Goal: Transaction & Acquisition: Obtain resource

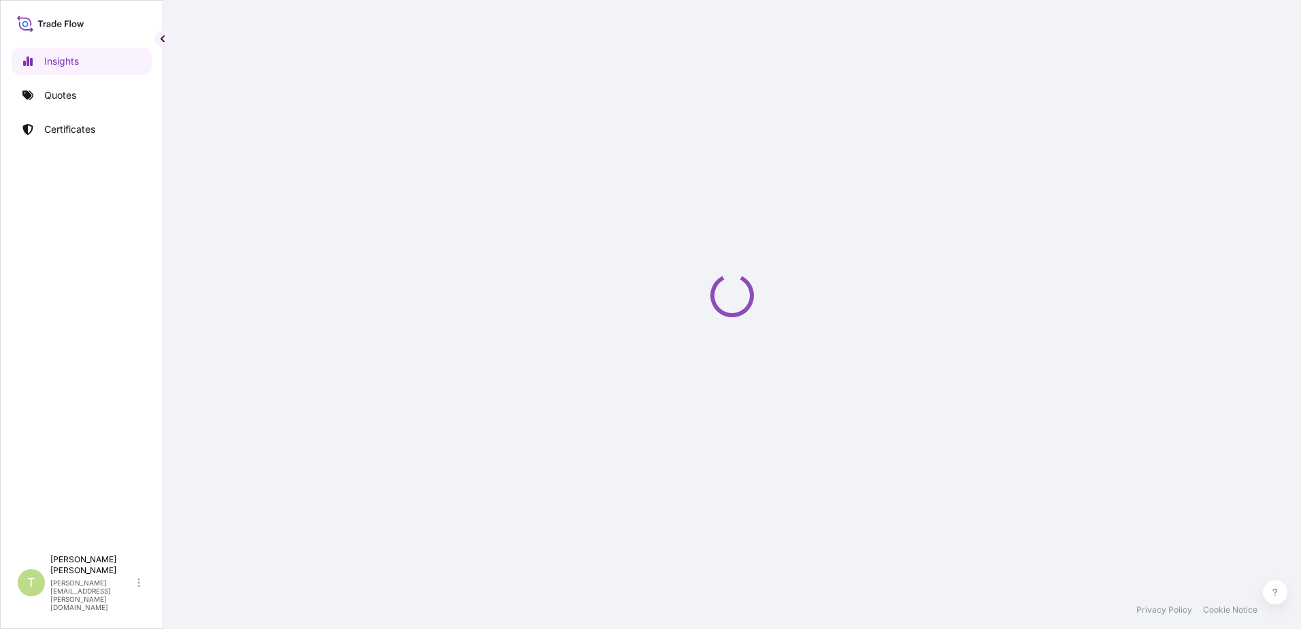
select select "2025"
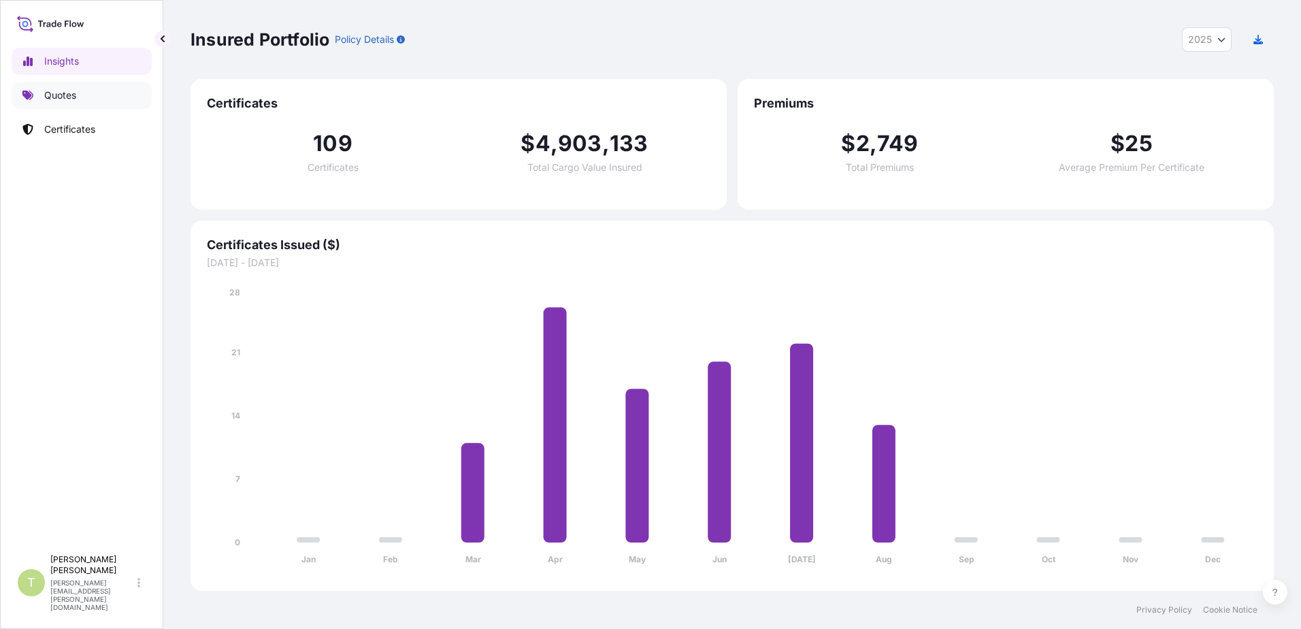
click at [54, 95] on p "Quotes" at bounding box center [60, 95] width 32 height 14
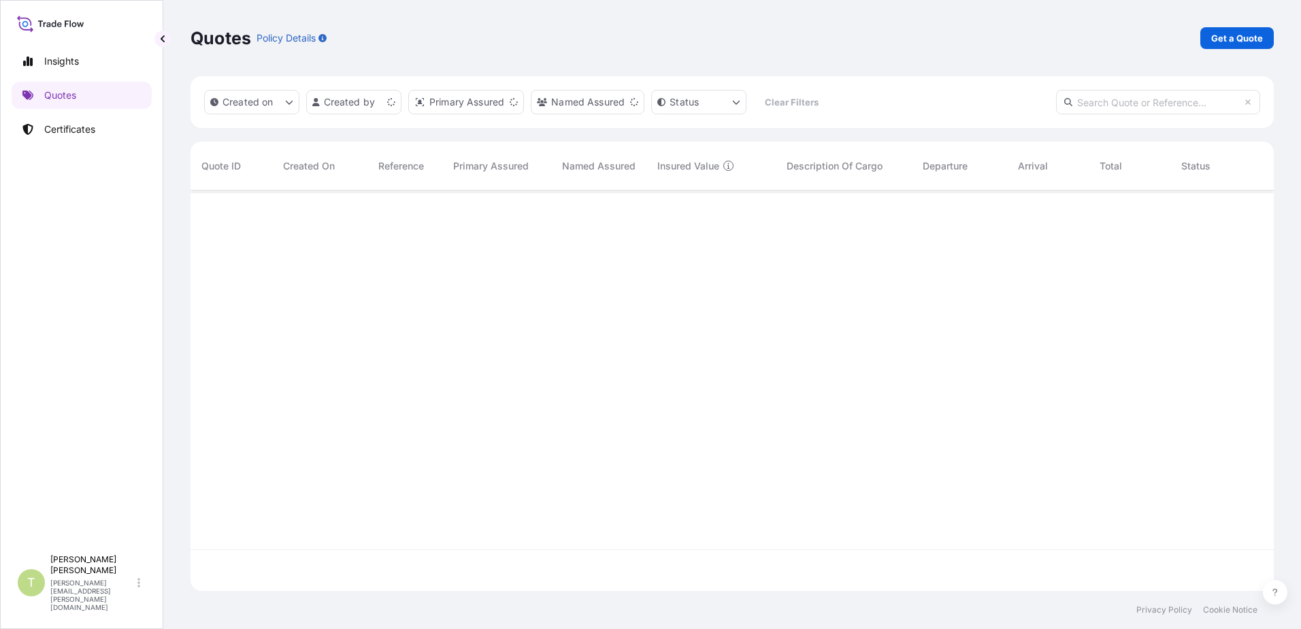
scroll to position [397, 1073]
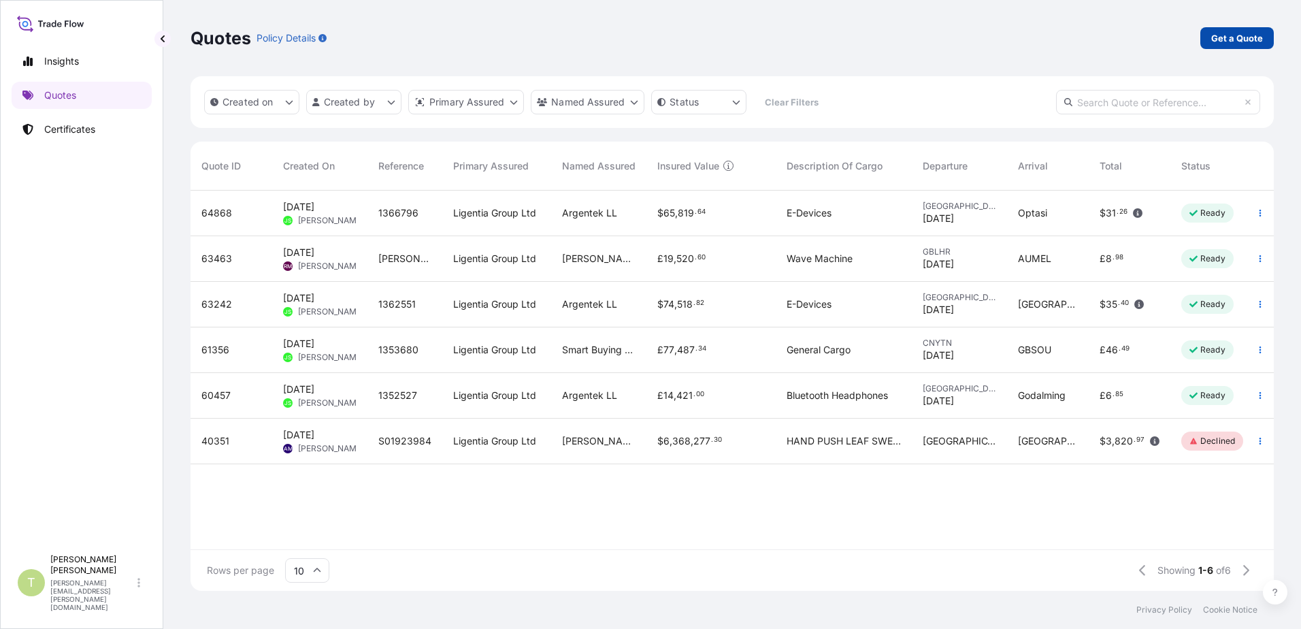
click at [1241, 34] on p "Get a Quote" at bounding box center [1237, 38] width 52 height 14
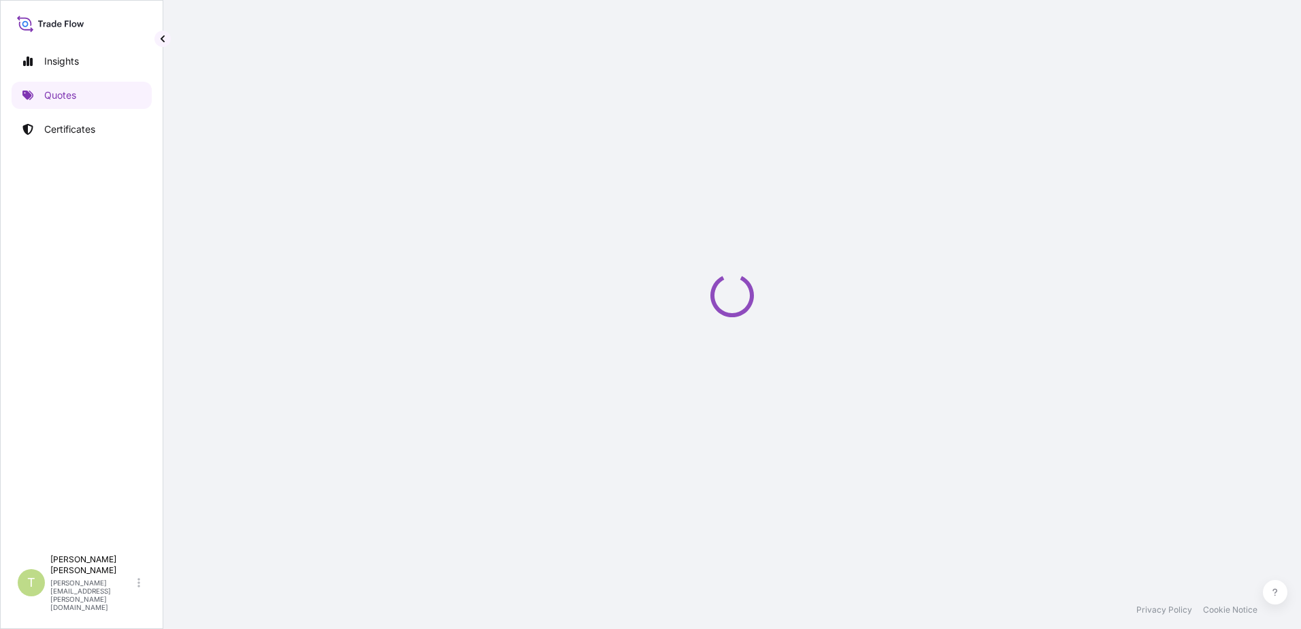
select select "Sea"
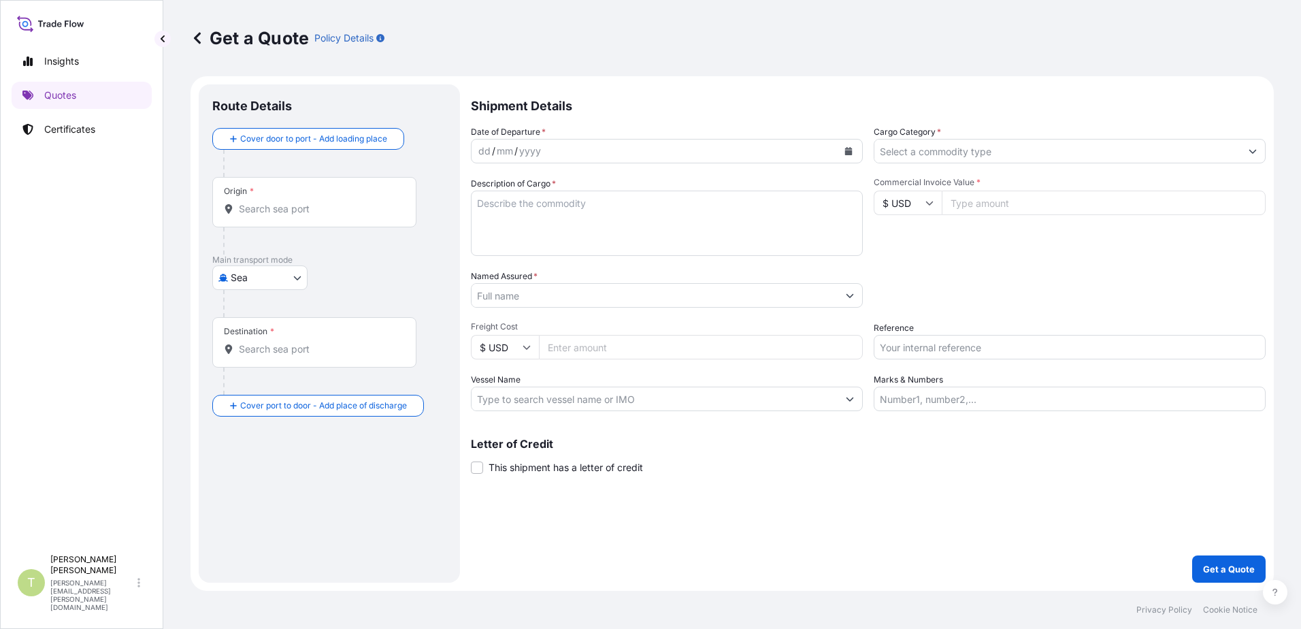
click at [332, 346] on input "Destination *" at bounding box center [319, 349] width 161 height 14
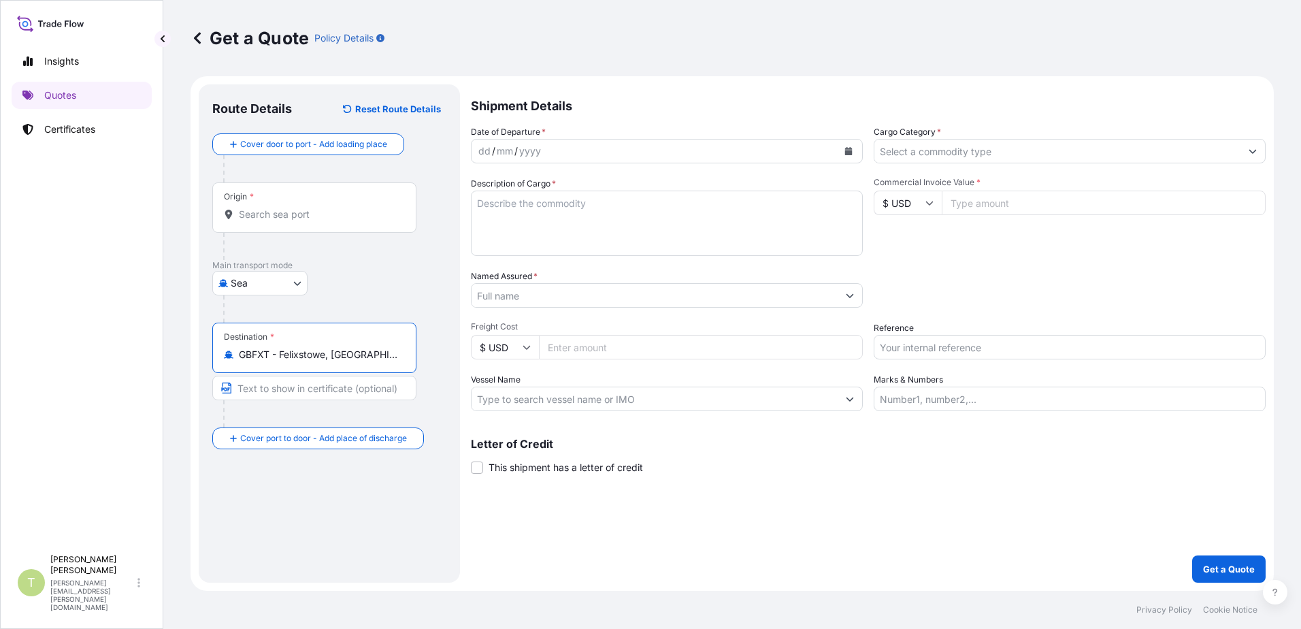
type input "GBFXT - Felixstowe, [GEOGRAPHIC_DATA]"
click at [356, 388] on input "Text to appear on certificate" at bounding box center [314, 387] width 204 height 24
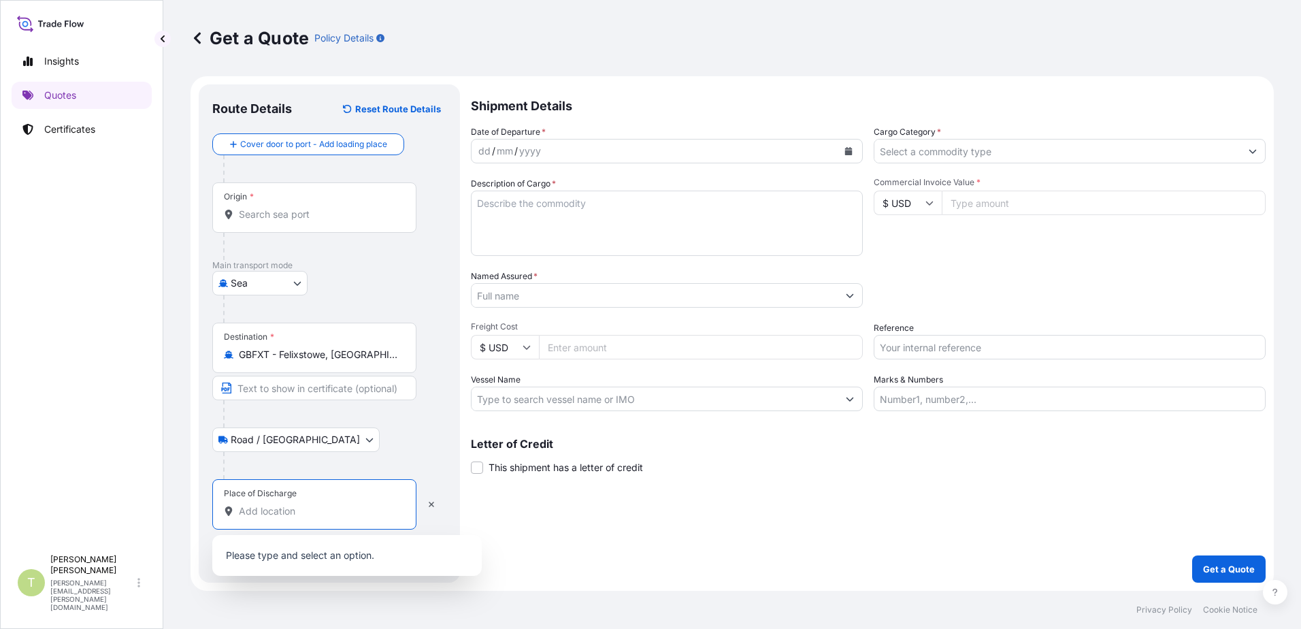
click at [345, 509] on input "Place of Discharge" at bounding box center [319, 511] width 161 height 14
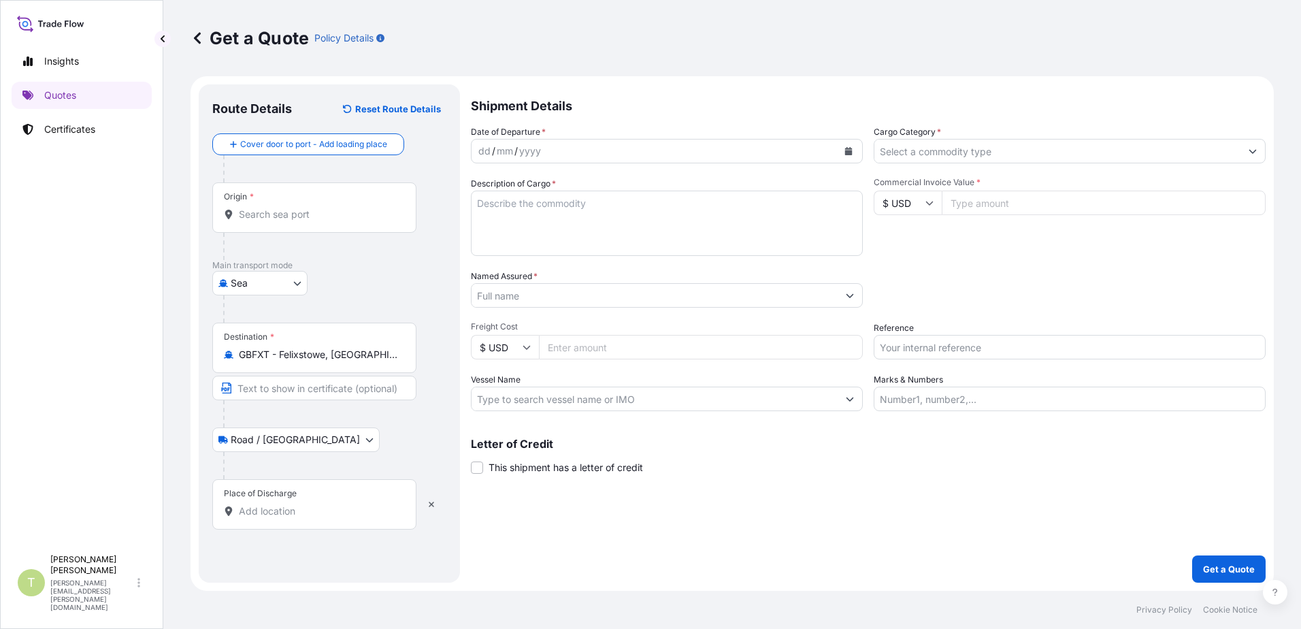
click at [263, 513] on input "Place of Discharge" at bounding box center [319, 511] width 161 height 14
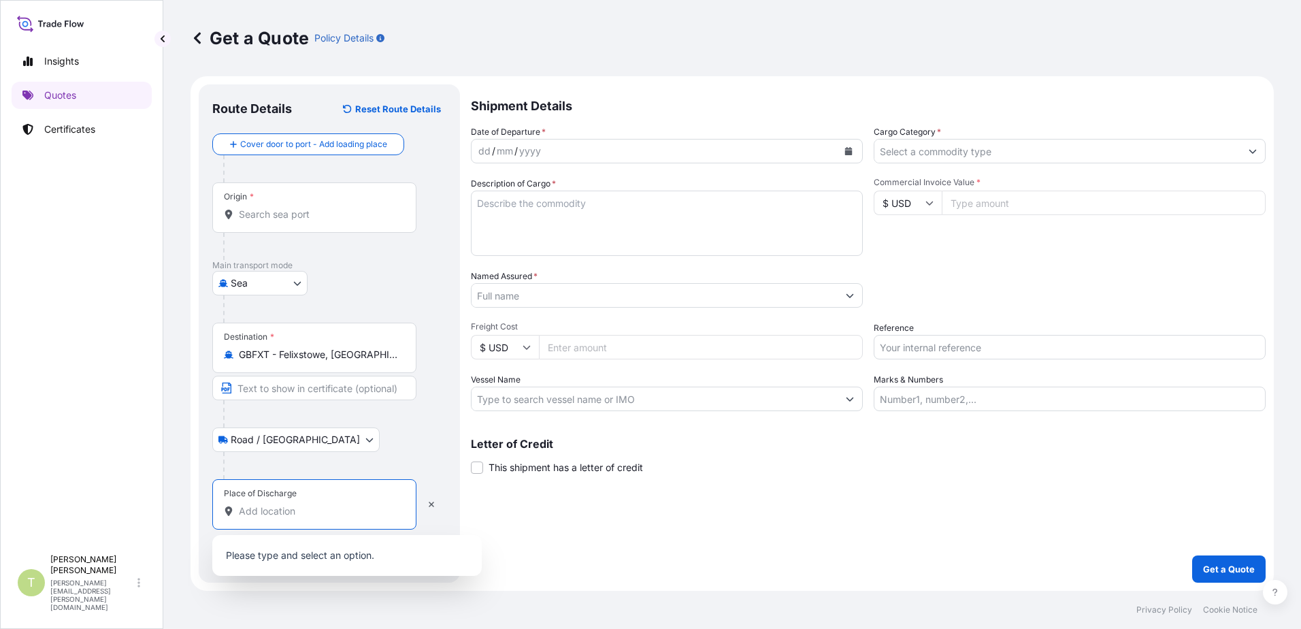
click at [255, 552] on p "Please type and select an option." at bounding box center [347, 555] width 258 height 30
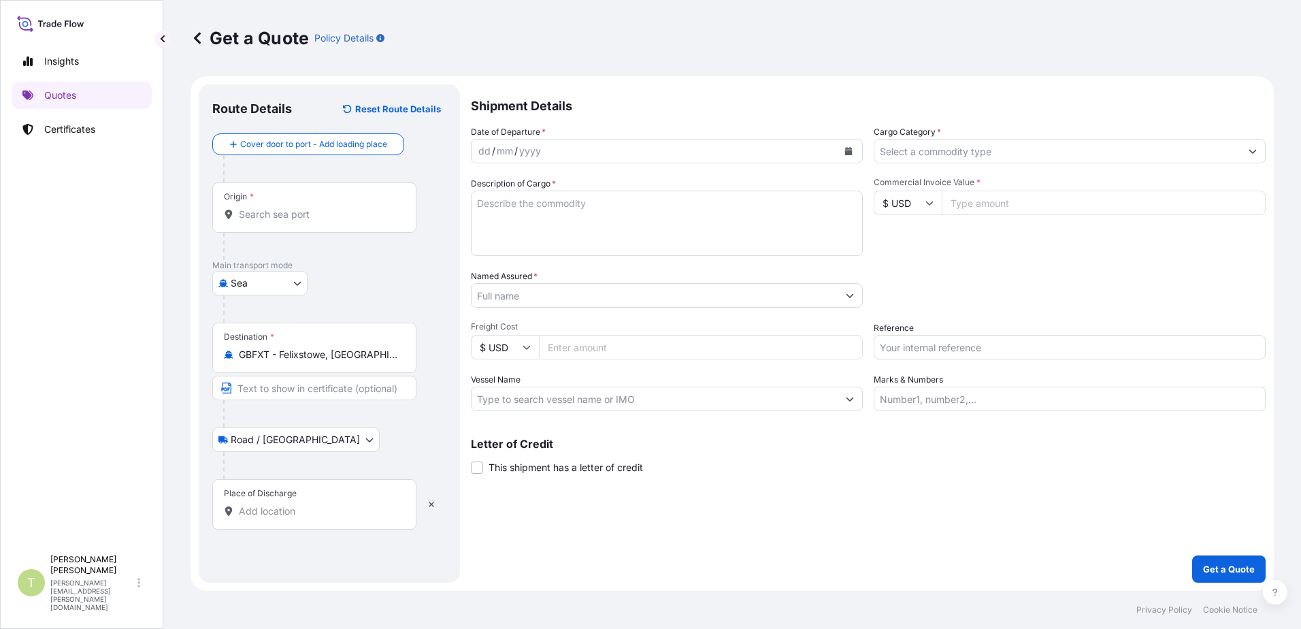
click at [278, 514] on input "Place of Discharge" at bounding box center [319, 511] width 161 height 14
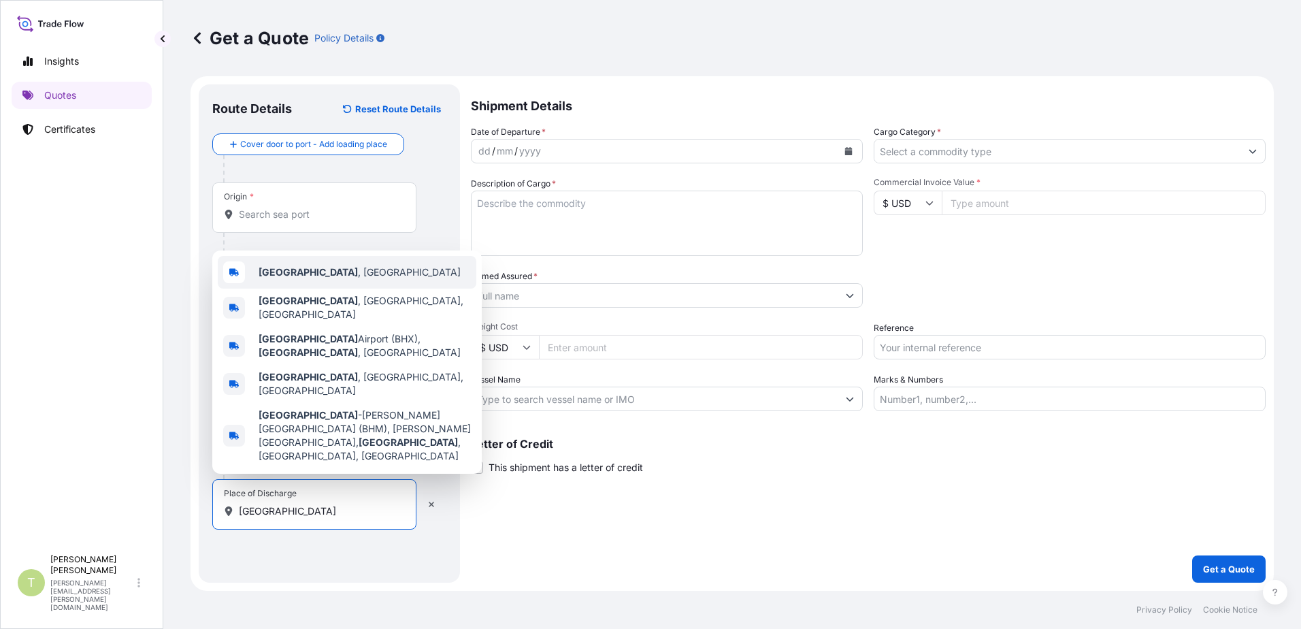
click at [287, 278] on b "[GEOGRAPHIC_DATA]" at bounding box center [307, 272] width 99 height 12
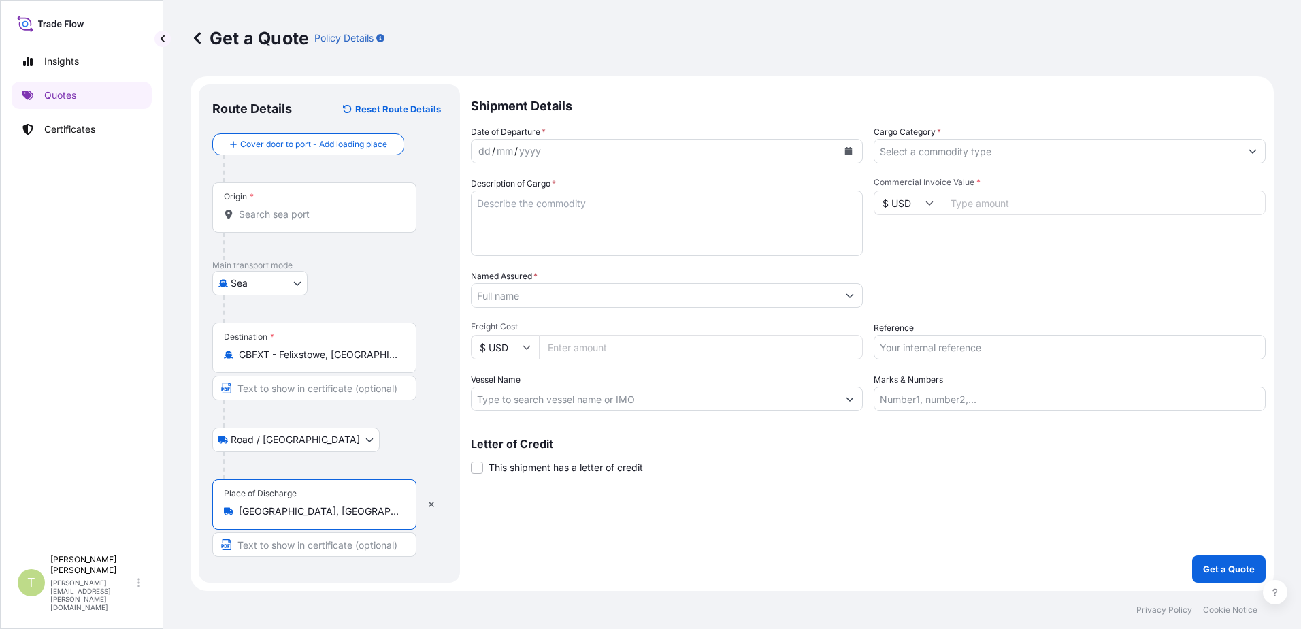
type input "[GEOGRAPHIC_DATA], [GEOGRAPHIC_DATA]"
click at [531, 532] on div "Shipment Details Date of Departure * dd / mm / yyyy Cargo Category * Descriptio…" at bounding box center [868, 333] width 794 height 498
click at [601, 205] on textarea "Description of Cargo *" at bounding box center [667, 222] width 392 height 65
type textarea "g"
type textarea "trolley parts"
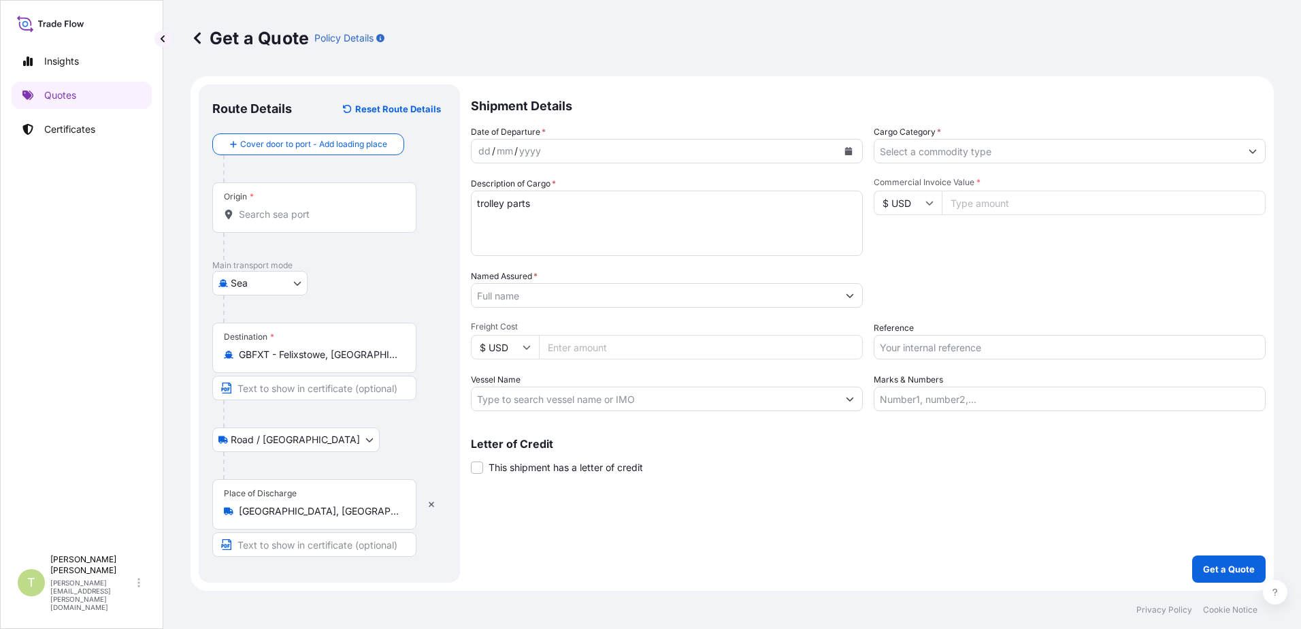
click at [1046, 198] on input "Commercial Invoice Value *" at bounding box center [1103, 202] width 324 height 24
click at [850, 298] on icon "Show suggestions" at bounding box center [850, 295] width 8 height 8
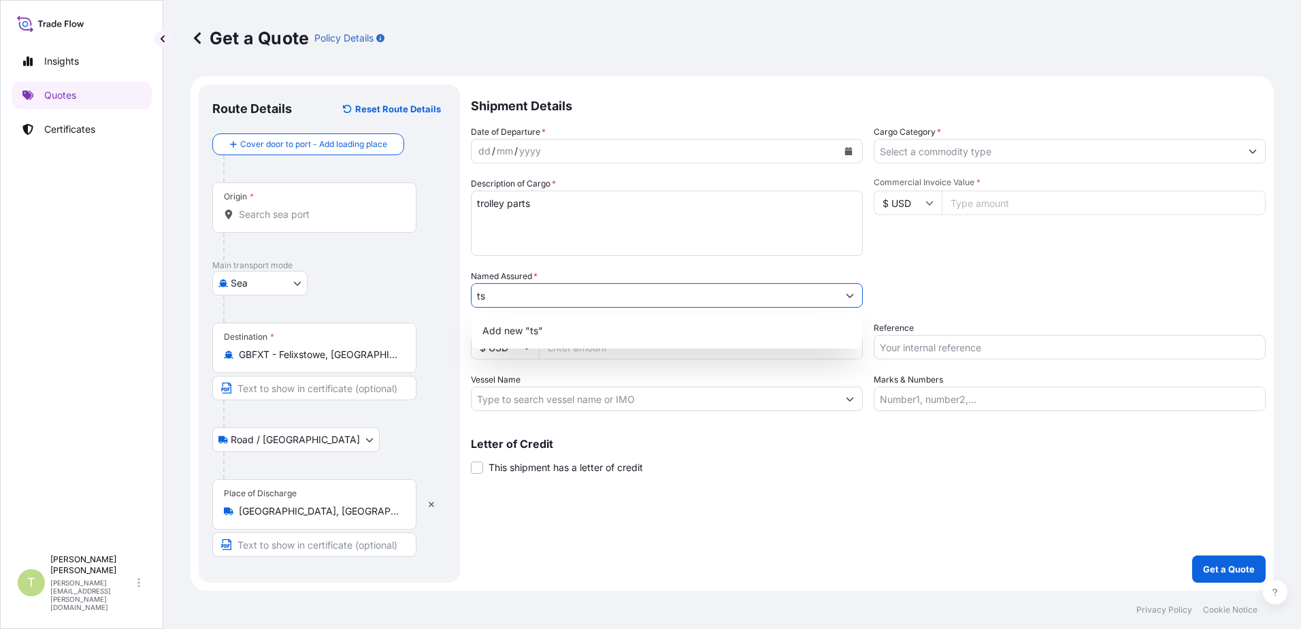
type input "t"
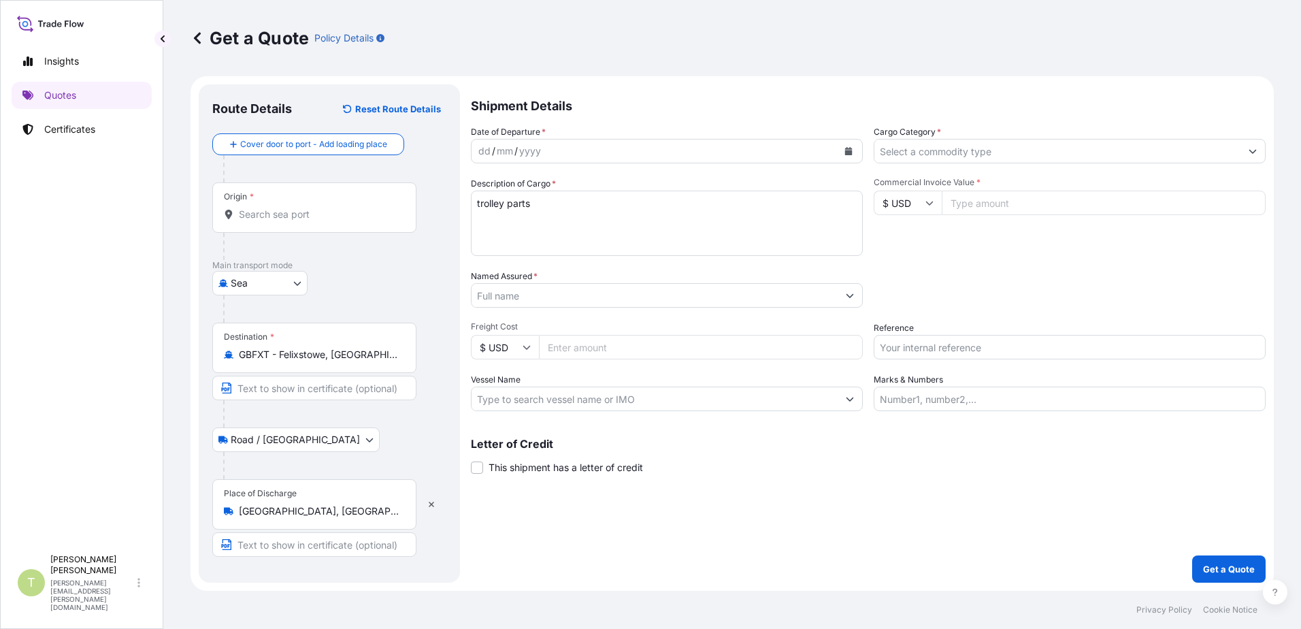
click at [1022, 203] on input "Commercial Invoice Value *" at bounding box center [1103, 202] width 324 height 24
type input "4610"
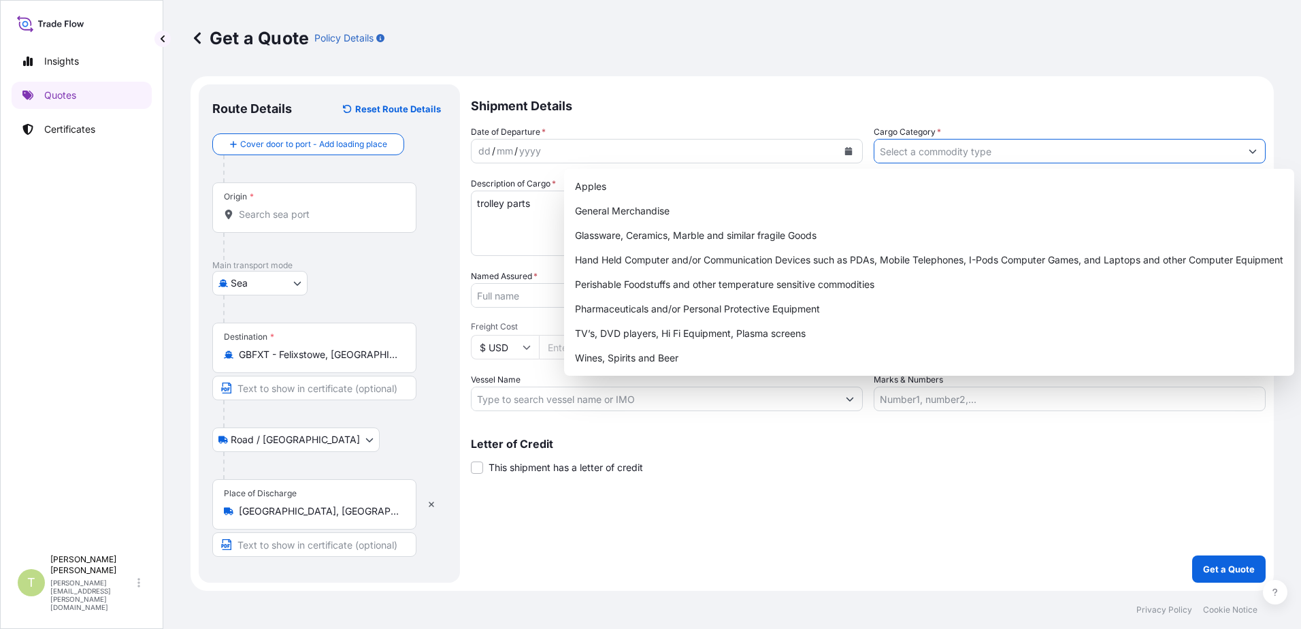
click at [1012, 153] on input "Cargo Category *" at bounding box center [1057, 151] width 366 height 24
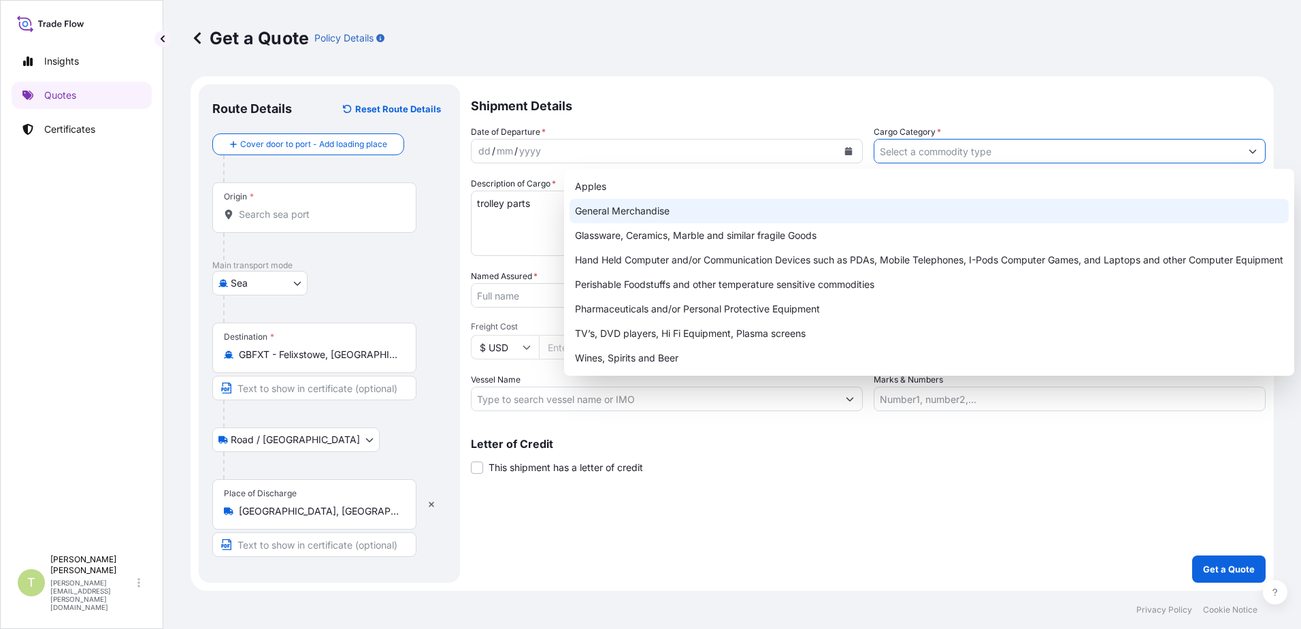
click at [696, 212] on div "General Merchandise" at bounding box center [928, 211] width 719 height 24
type input "General Merchandise"
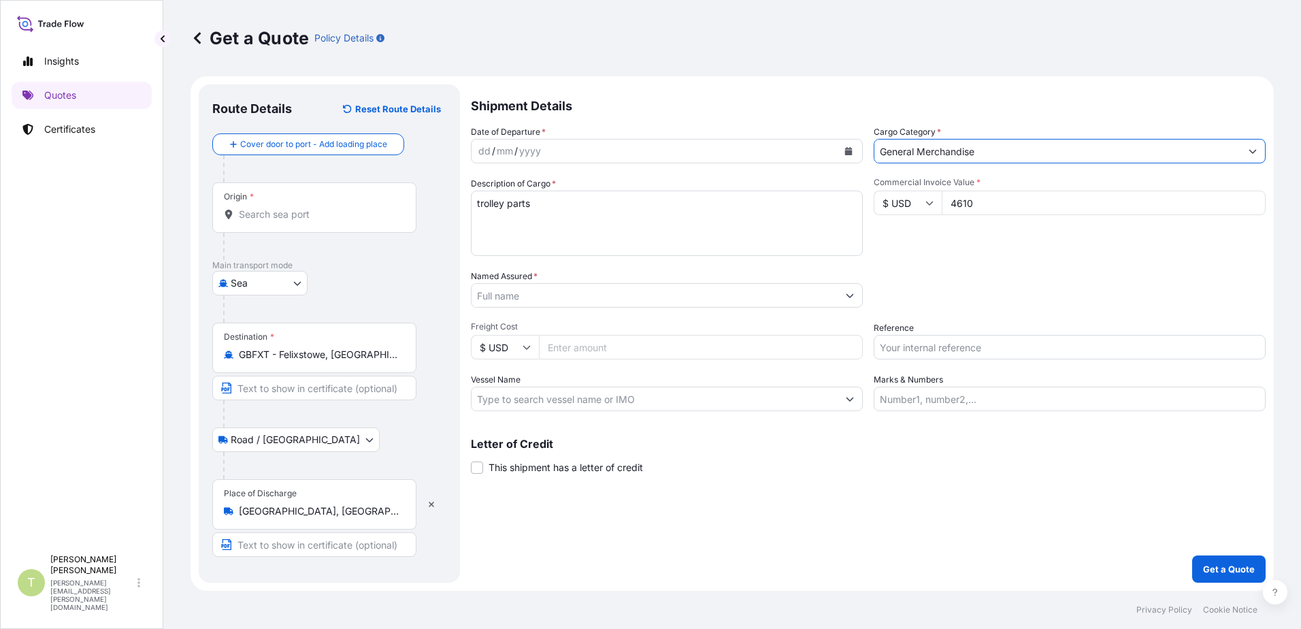
click at [557, 295] on input "Named Assured *" at bounding box center [654, 295] width 366 height 24
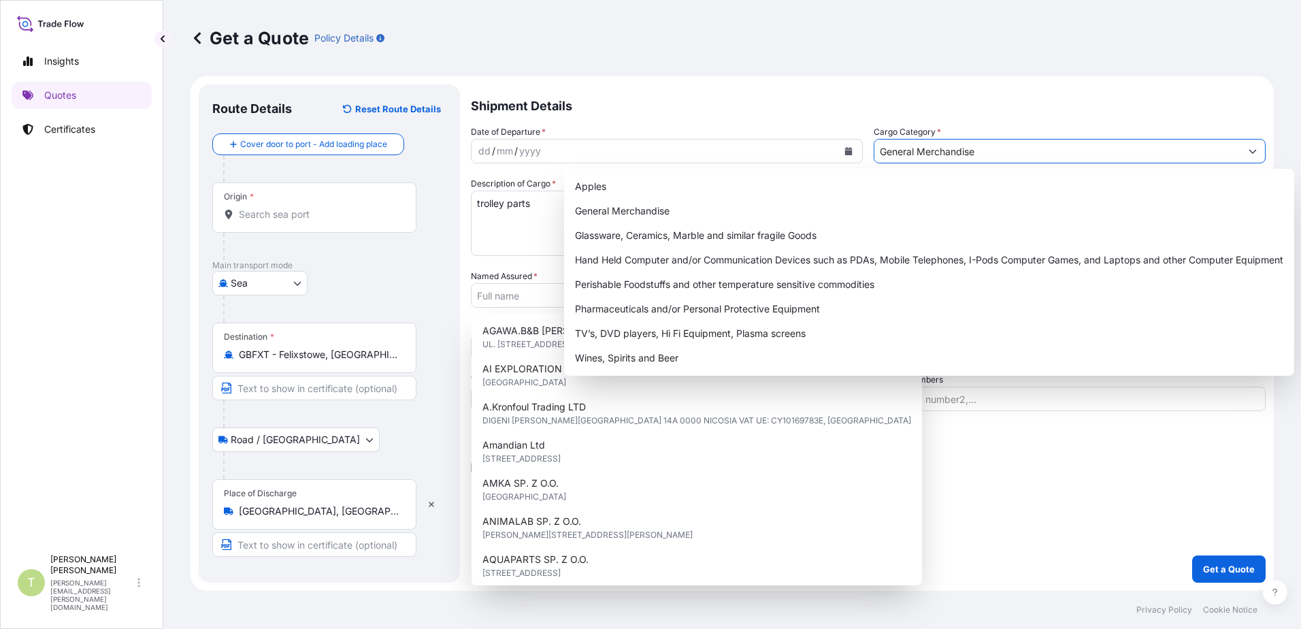
click at [1254, 146] on button "Show suggestions" at bounding box center [1252, 151] width 24 height 24
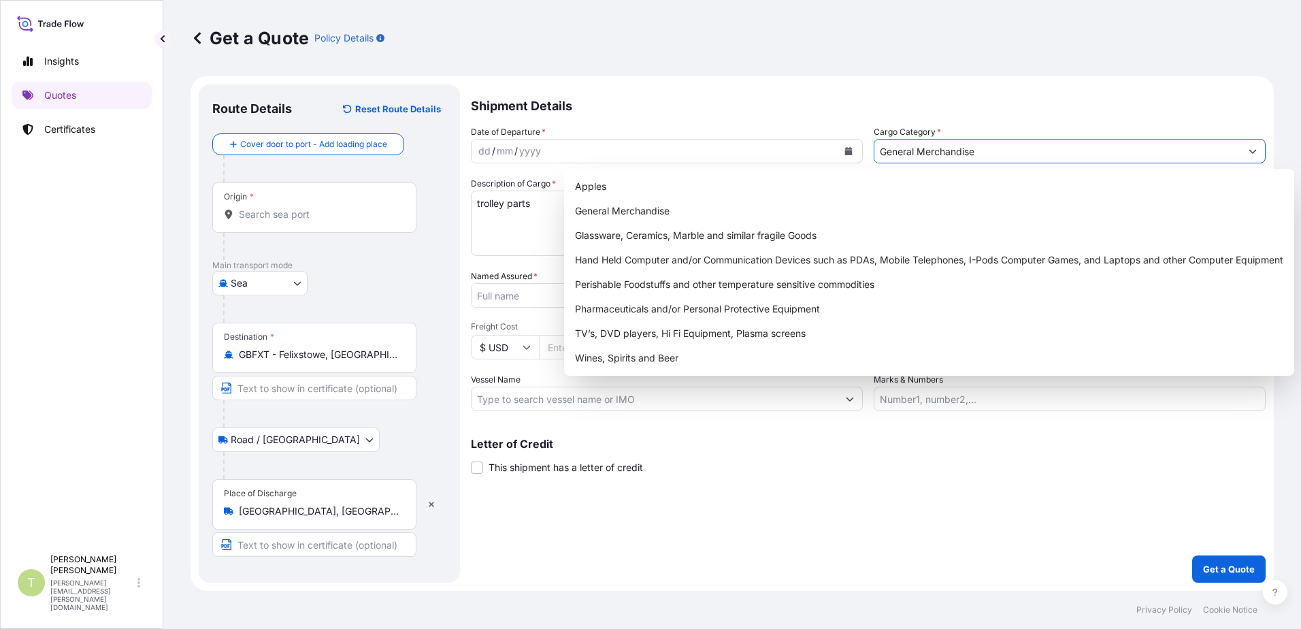
click at [1184, 113] on p "Shipment Details" at bounding box center [868, 104] width 794 height 41
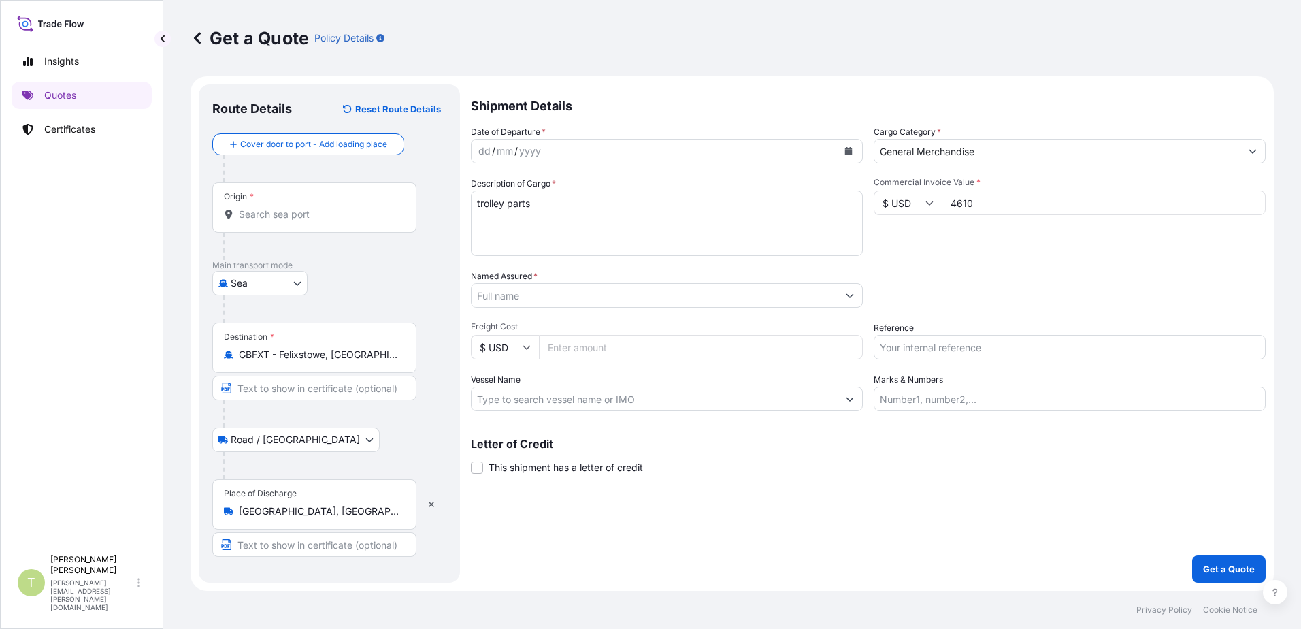
click at [670, 289] on input "Named Assured *" at bounding box center [654, 295] width 366 height 24
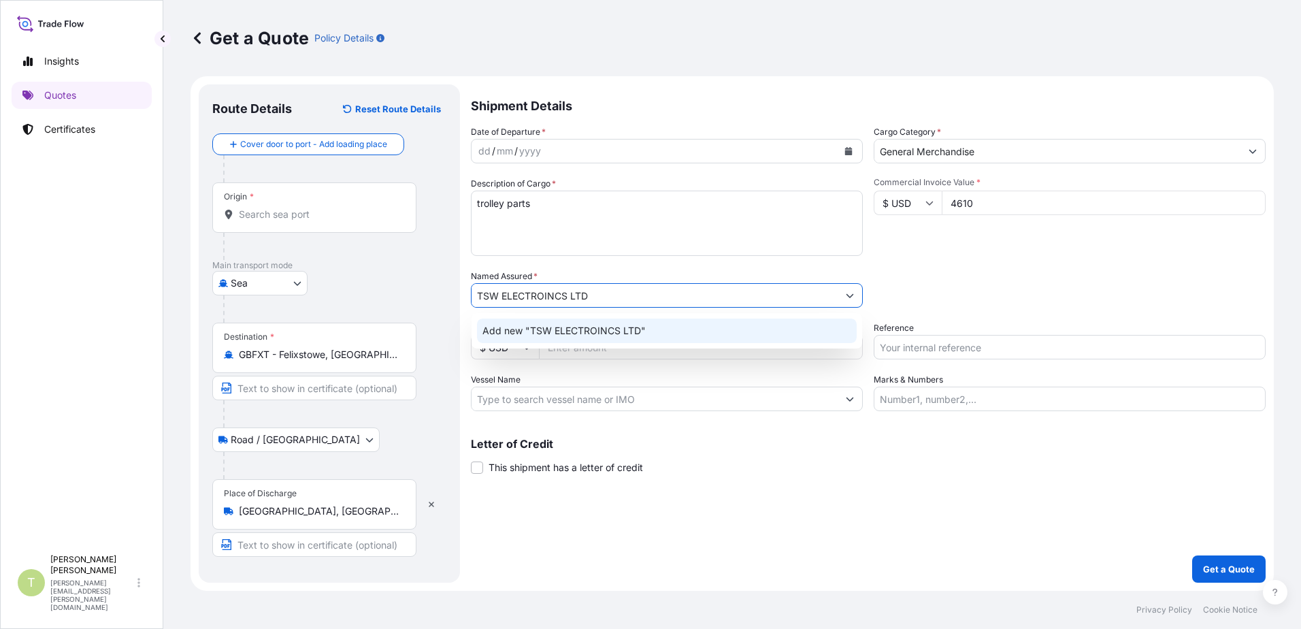
click at [622, 298] on input "TSW ELECTROINCS LTD" at bounding box center [654, 295] width 366 height 24
type input "TSW ELECTROINCS"
click at [1036, 302] on div "Date of Departure * dd / mm / yyyy Cargo Category * General Merchandise Descrip…" at bounding box center [868, 268] width 794 height 286
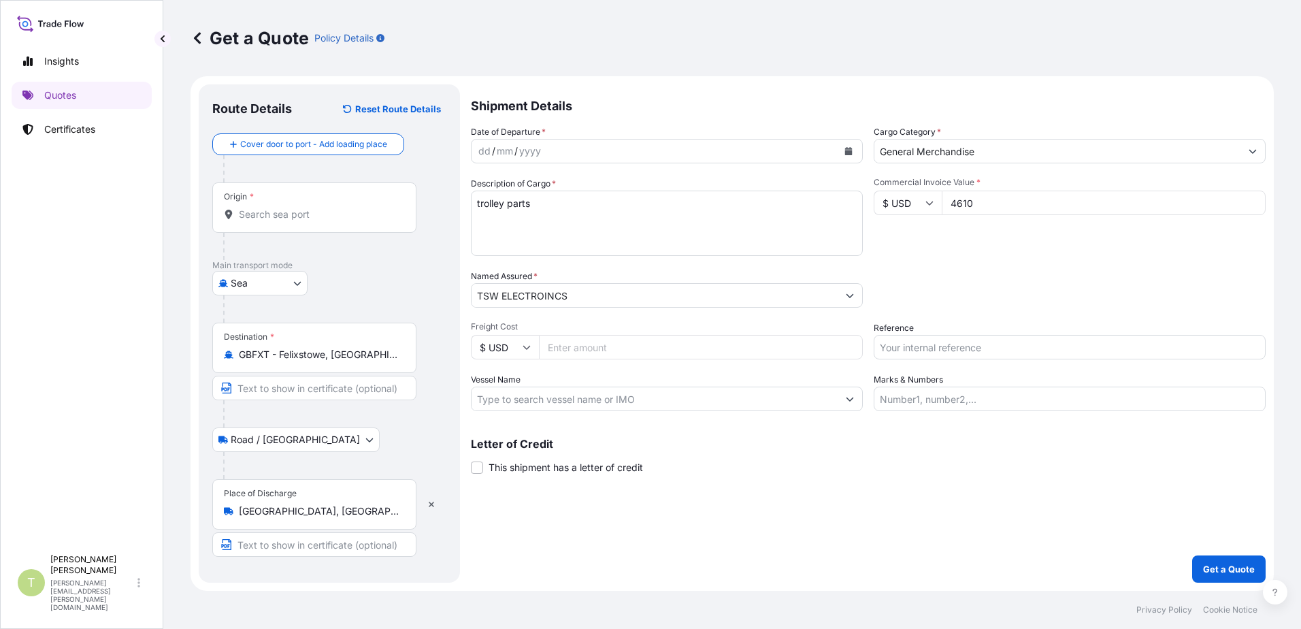
click at [526, 344] on icon at bounding box center [526, 347] width 8 height 8
click at [507, 407] on div "£ GBP" at bounding box center [504, 413] width 57 height 26
type input "£ GBP"
click at [588, 352] on input "Freight Cost" at bounding box center [701, 347] width 324 height 24
click at [595, 341] on input "Freight Cost" at bounding box center [701, 347] width 324 height 24
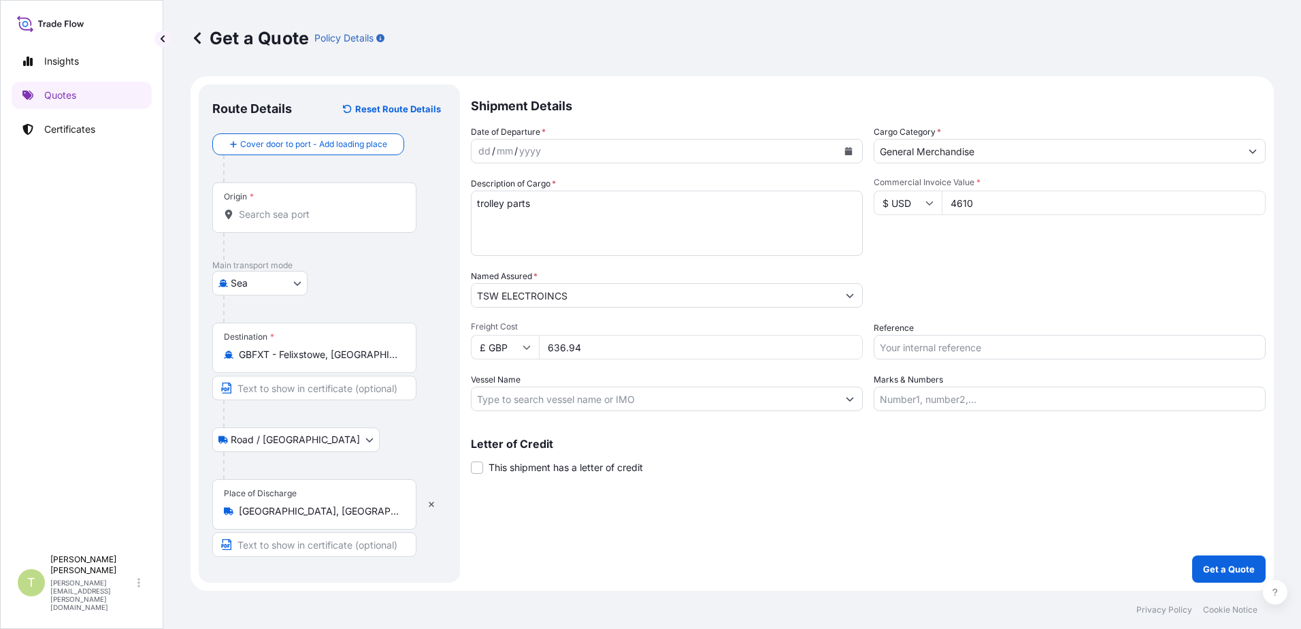
type input "636.94"
click at [661, 396] on input "Vessel Name" at bounding box center [654, 398] width 366 height 24
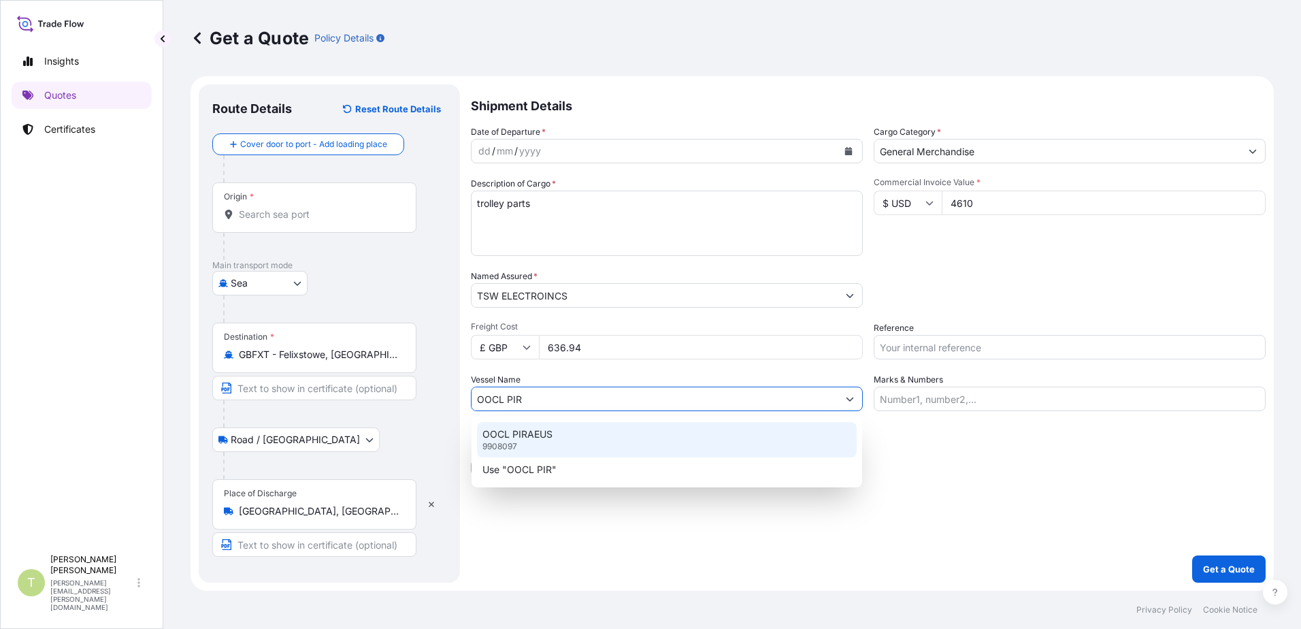
click at [567, 434] on div "OOCL PIRAEUS 9908097" at bounding box center [667, 439] width 380 height 35
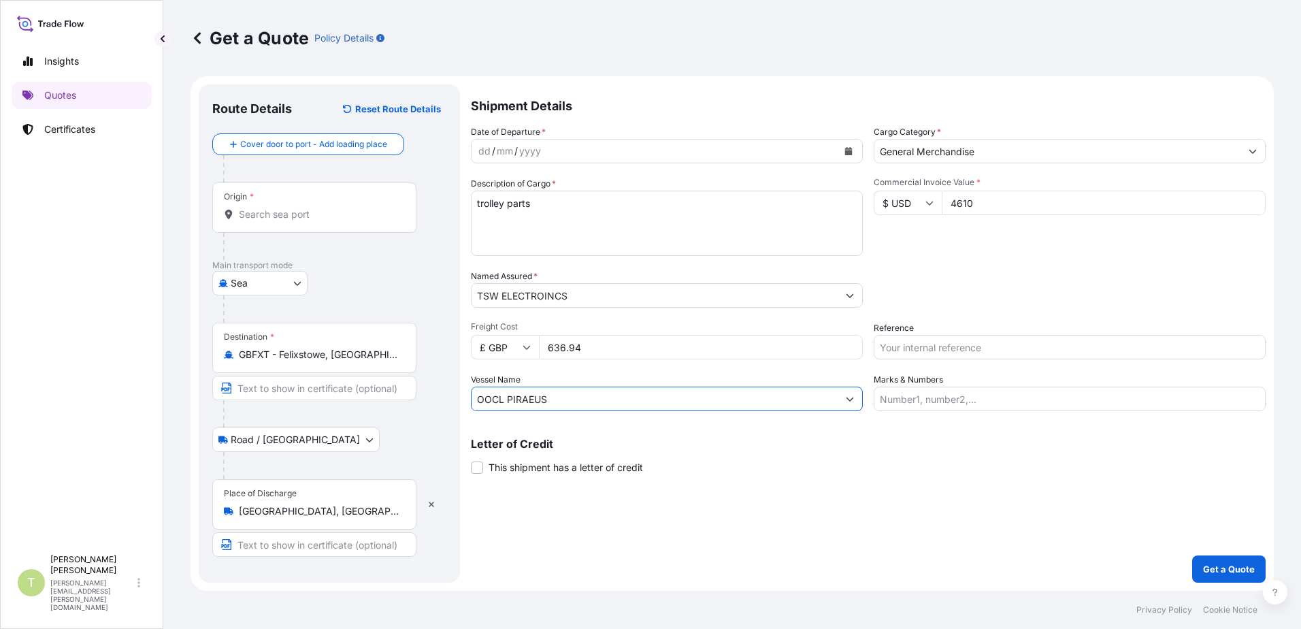
type input "OOCL PIRAEUS"
click at [971, 348] on input "Reference" at bounding box center [1069, 347] width 392 height 24
click at [916, 348] on input "S0203357" at bounding box center [1069, 347] width 392 height 24
type input "S02033257"
click at [961, 398] on input "Marks & Numbers" at bounding box center [1069, 398] width 392 height 24
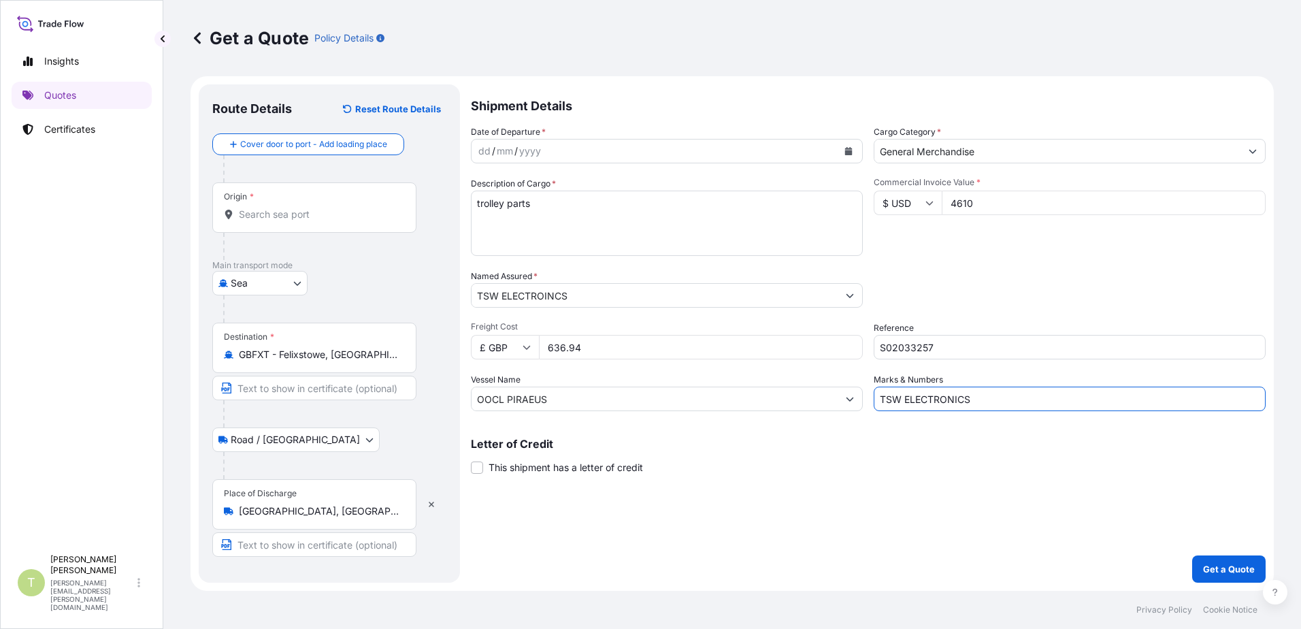
type input "TSW ELECTRONICS"
click at [852, 155] on button "Calendar" at bounding box center [848, 151] width 22 height 22
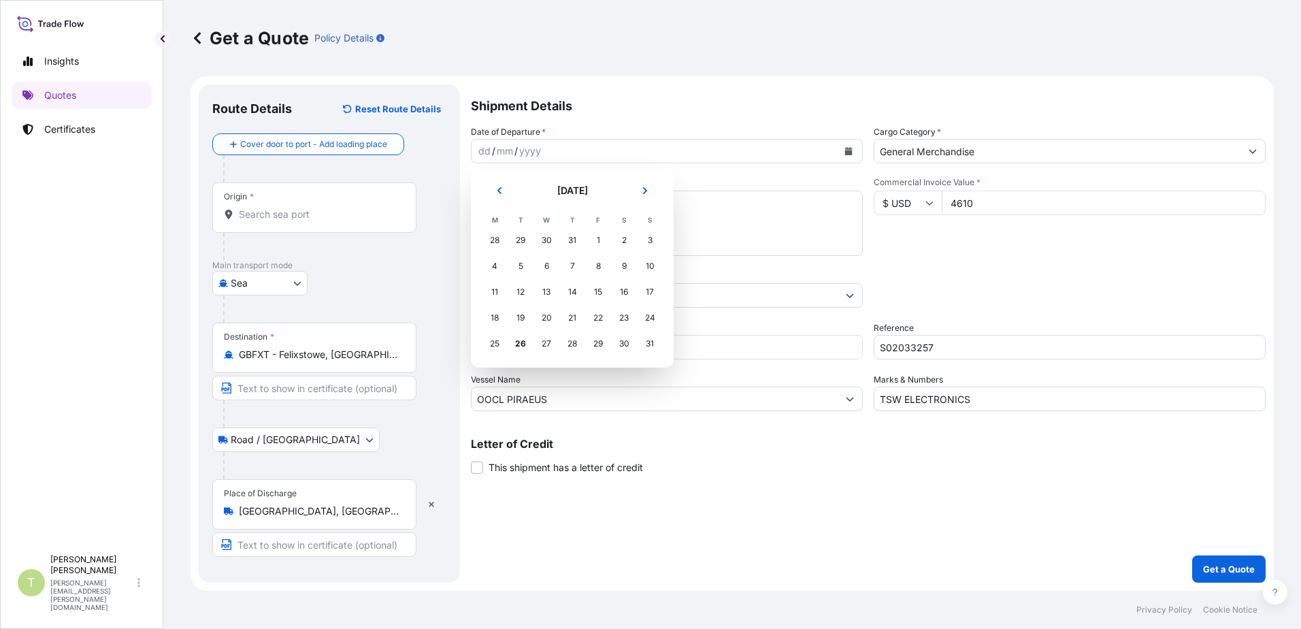
click at [547, 239] on div "30" at bounding box center [546, 240] width 24 height 24
click at [546, 237] on div "30" at bounding box center [546, 240] width 24 height 24
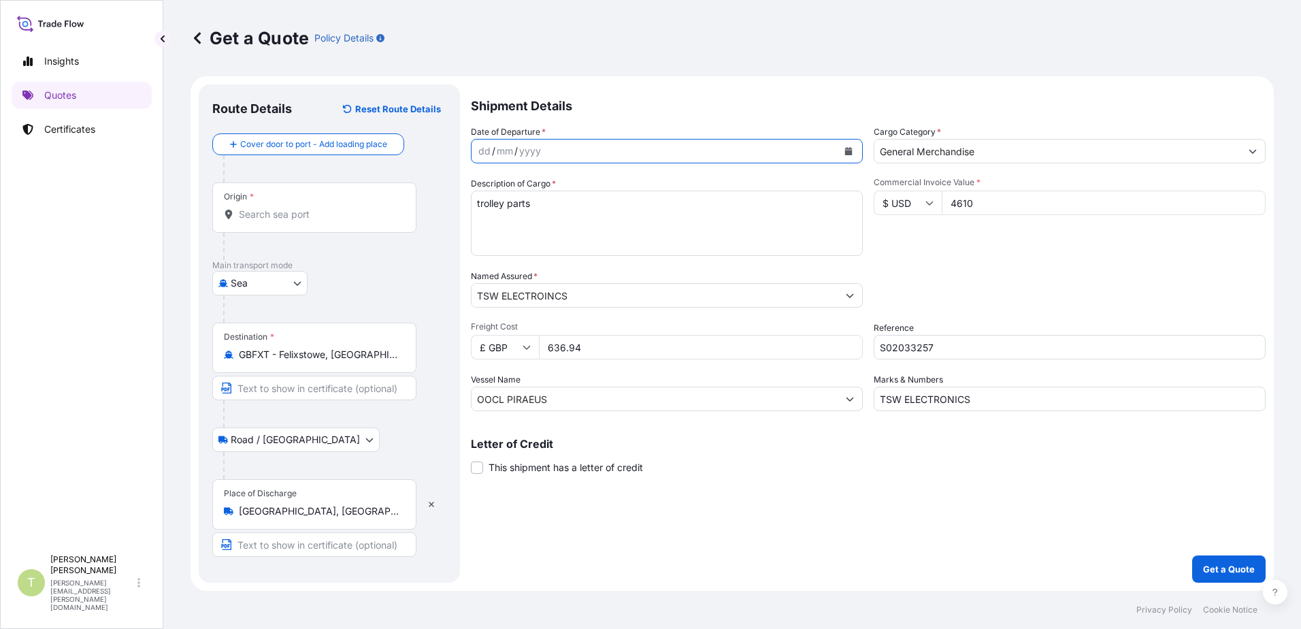
click at [848, 149] on icon "Calendar" at bounding box center [848, 151] width 7 height 8
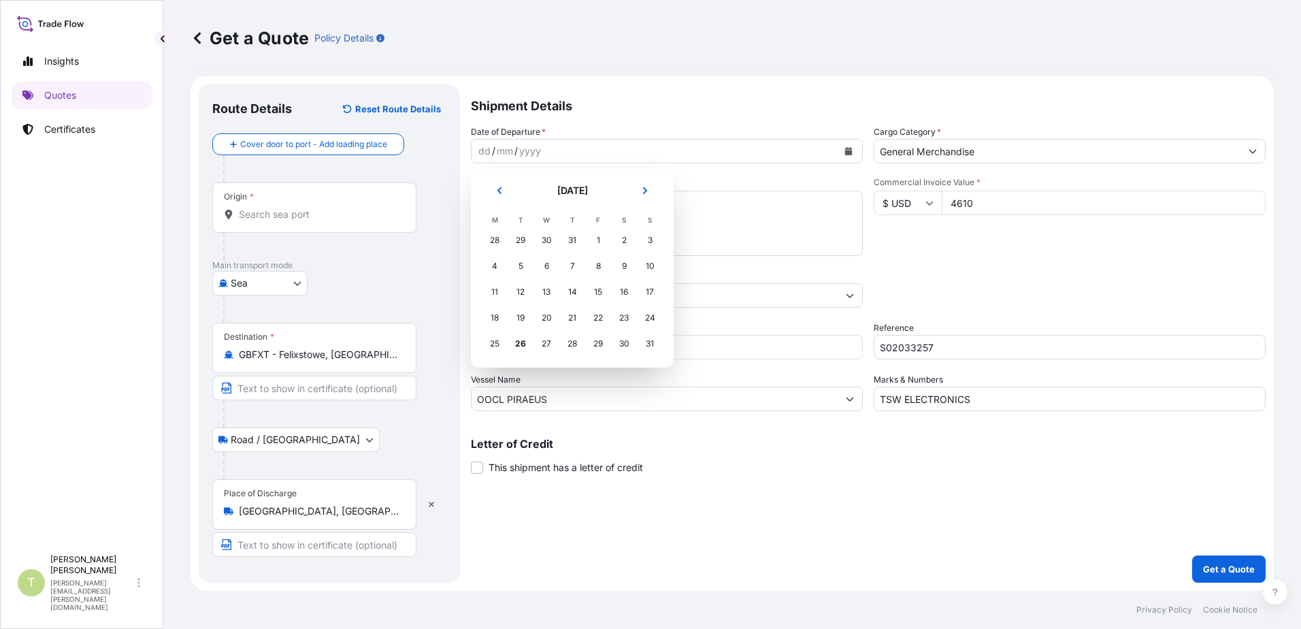
click at [548, 238] on div "30" at bounding box center [546, 240] width 24 height 24
click at [548, 239] on div "30" at bounding box center [546, 240] width 24 height 24
click at [543, 237] on div "30" at bounding box center [546, 240] width 24 height 24
click at [520, 240] on div "29" at bounding box center [520, 240] width 24 height 24
click at [497, 240] on div "28" at bounding box center [494, 240] width 24 height 24
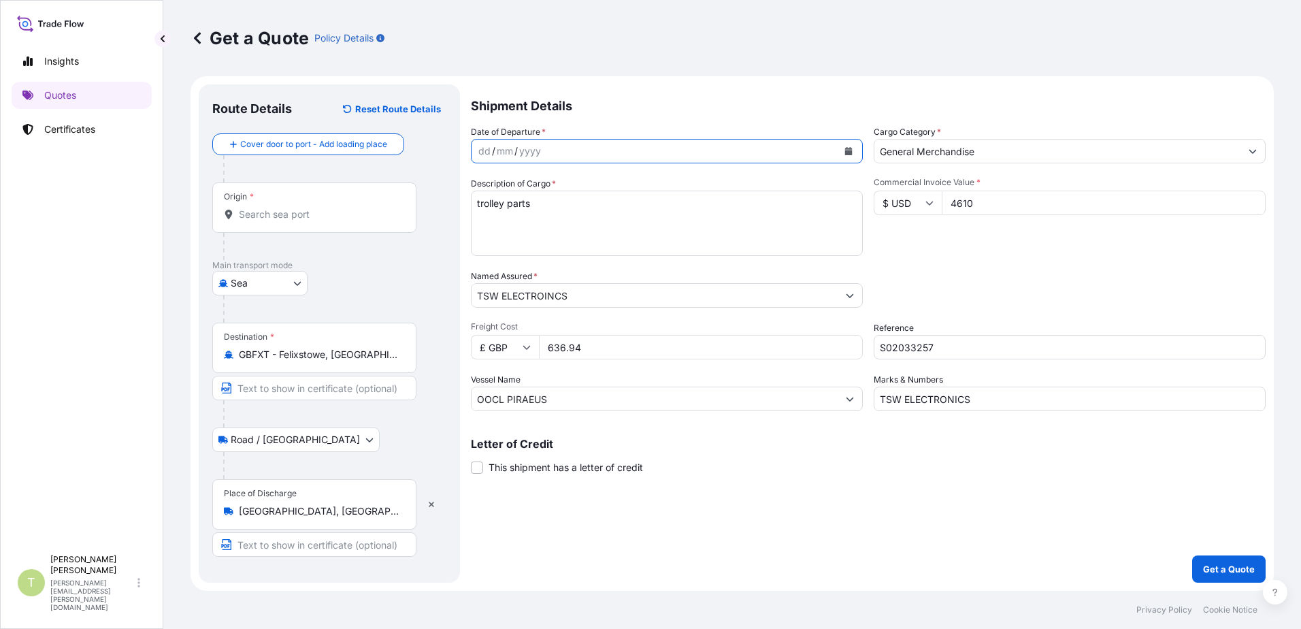
click at [858, 150] on button "Calendar" at bounding box center [848, 151] width 22 height 22
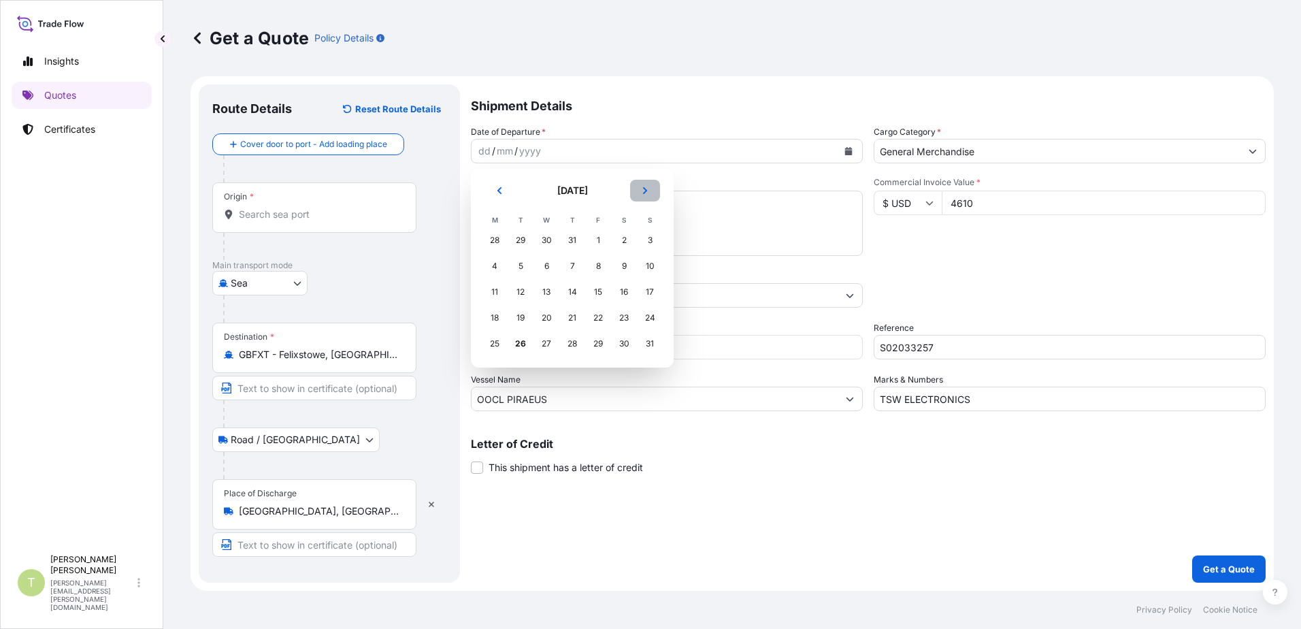
click at [645, 189] on icon "Next" at bounding box center [645, 190] width 4 height 7
click at [517, 239] on div "2" at bounding box center [520, 240] width 24 height 24
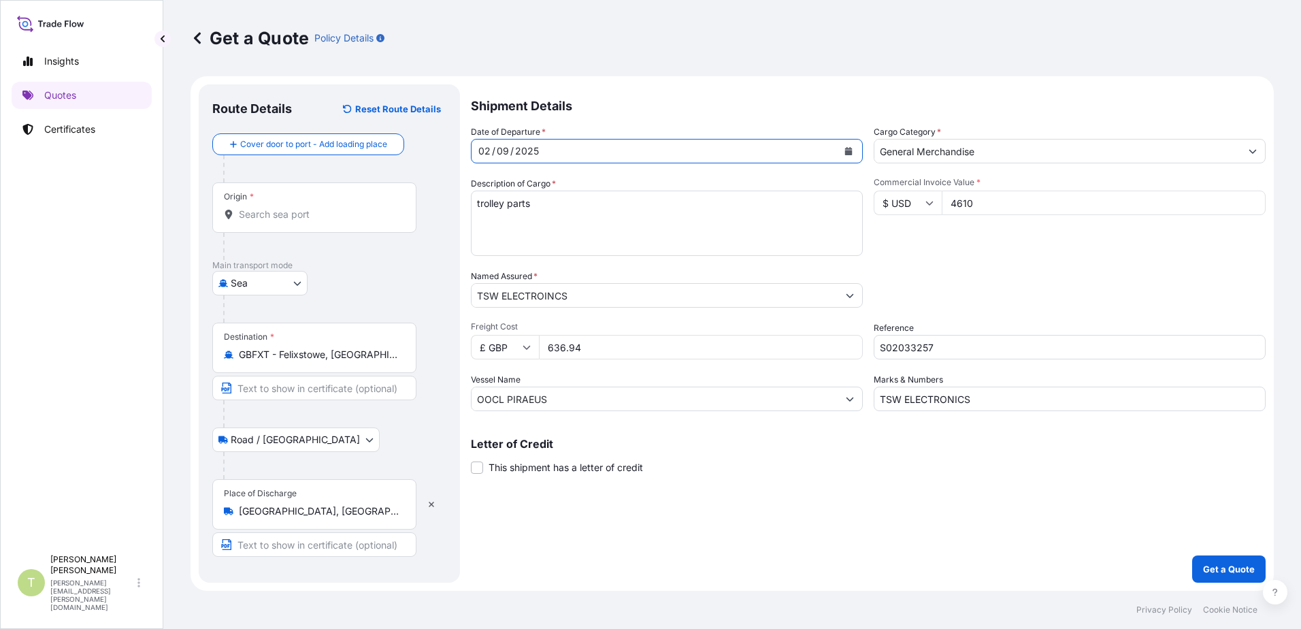
click at [852, 150] on button "Calendar" at bounding box center [848, 151] width 22 height 22
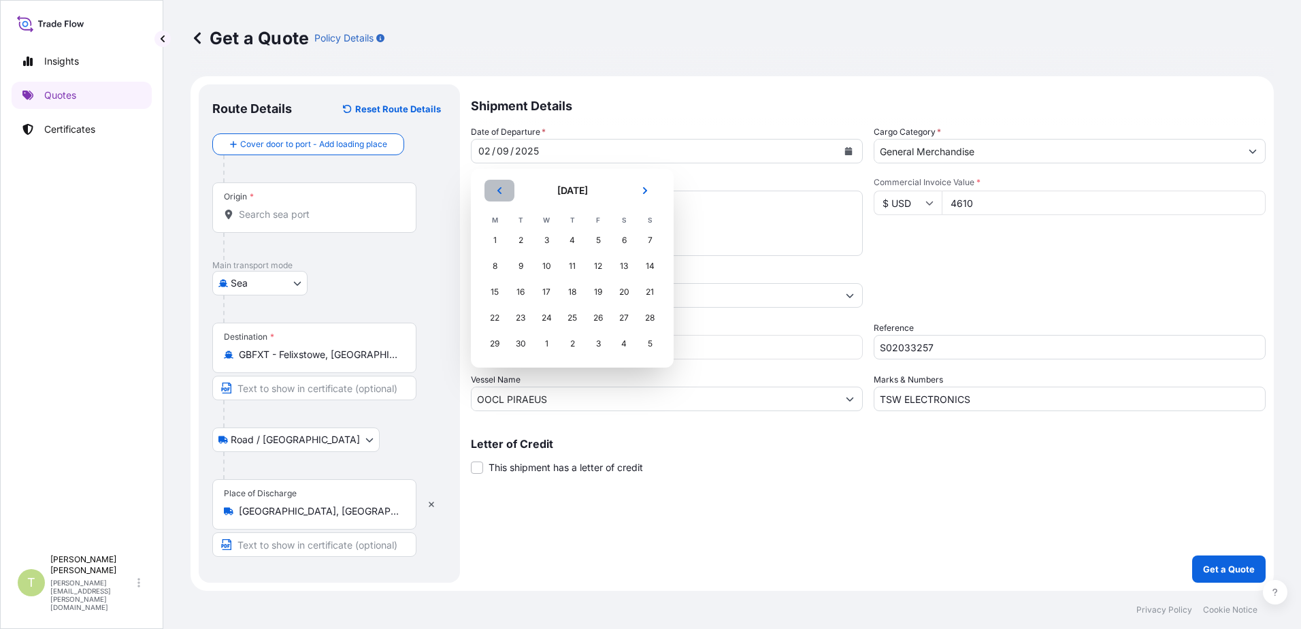
click at [498, 186] on button "Previous" at bounding box center [499, 191] width 30 height 22
click at [545, 240] on div "30" at bounding box center [546, 240] width 24 height 24
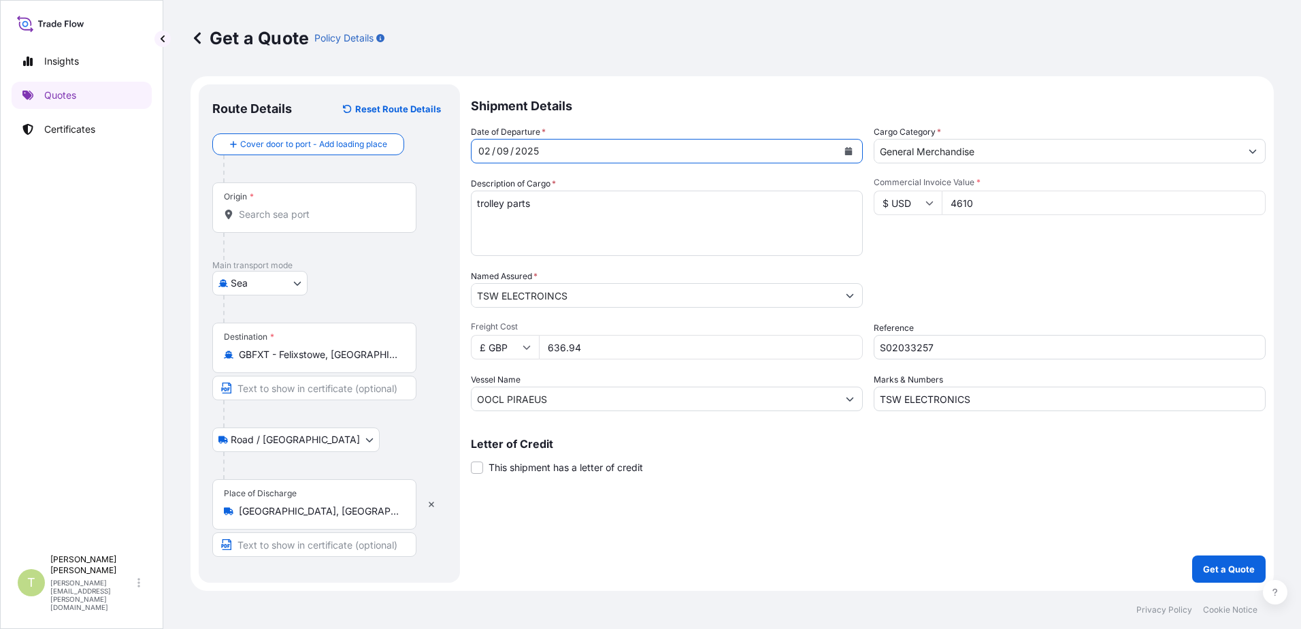
click at [431, 163] on form "Route Details Reset Route Details Cover door to port - Add loading place Place …" at bounding box center [731, 333] width 1083 height 514
drag, startPoint x: 484, startPoint y: 154, endPoint x: 513, endPoint y: 150, distance: 29.0
click at [513, 150] on div "[DATE]" at bounding box center [654, 151] width 366 height 24
click at [482, 149] on div "02" at bounding box center [484, 151] width 15 height 16
drag, startPoint x: 481, startPoint y: 153, endPoint x: 488, endPoint y: 152, distance: 7.6
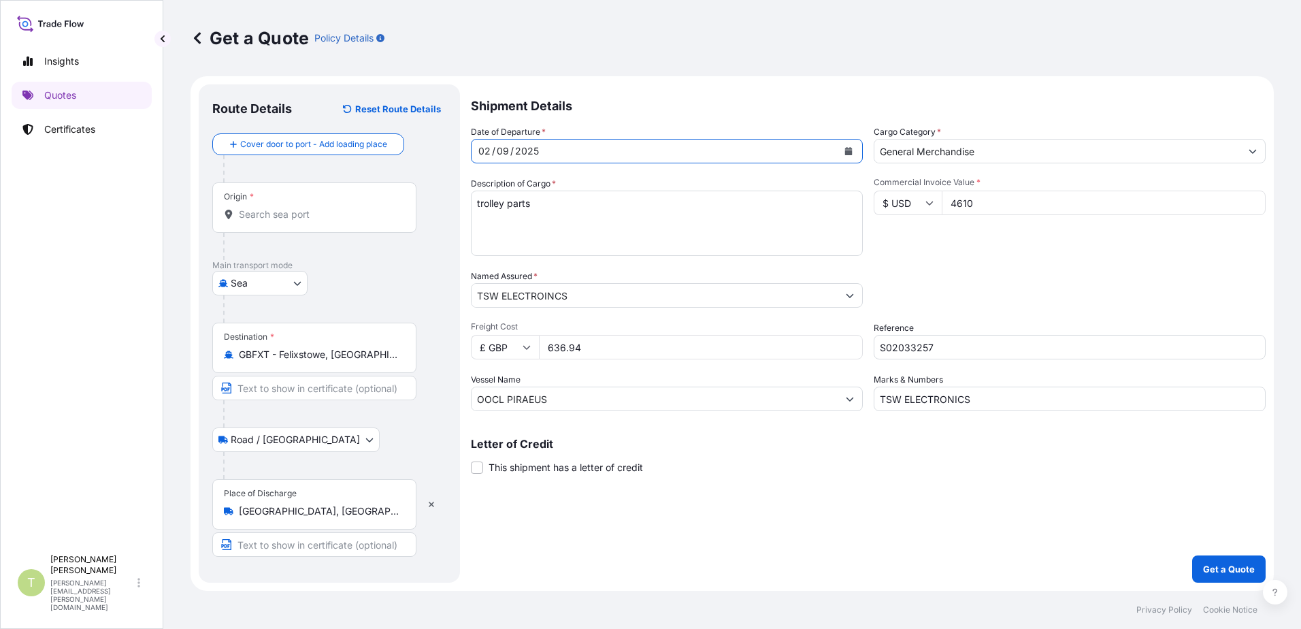
click at [488, 152] on div "02" at bounding box center [484, 151] width 15 height 16
drag, startPoint x: 488, startPoint y: 148, endPoint x: 470, endPoint y: 145, distance: 18.0
click at [470, 145] on form "Route Details Reset Route Details Cover door to port - Add loading place Place …" at bounding box center [731, 333] width 1083 height 514
click at [664, 303] on input "TSW ELECTROINCS" at bounding box center [654, 295] width 366 height 24
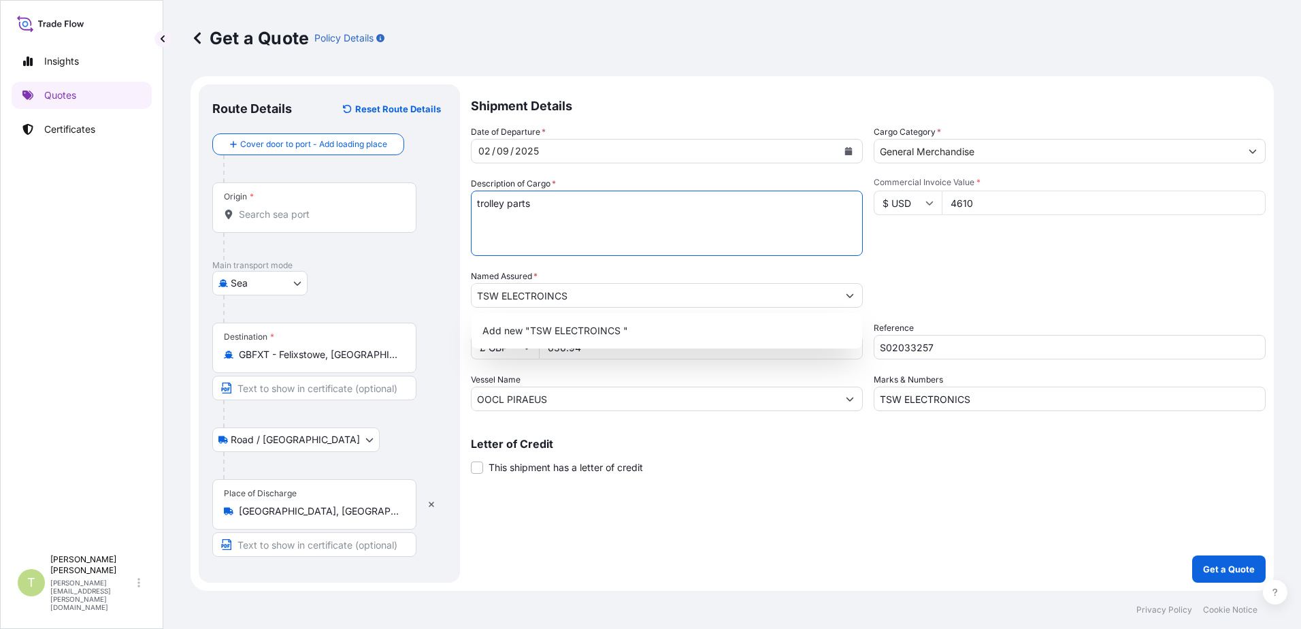
click at [703, 250] on textarea "trolley parts" at bounding box center [667, 222] width 392 height 65
click at [354, 212] on input "Origin *" at bounding box center [319, 214] width 161 height 14
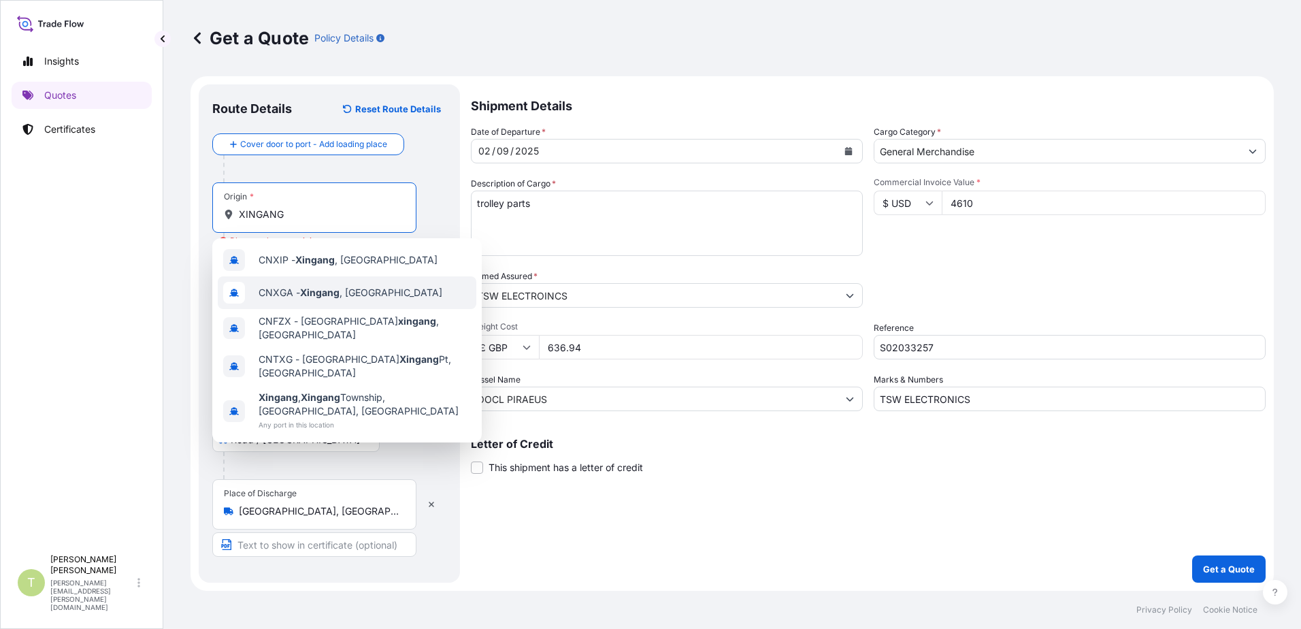
click at [344, 295] on span "CNXGA - Xingang , [GEOGRAPHIC_DATA]" at bounding box center [350, 293] width 184 height 14
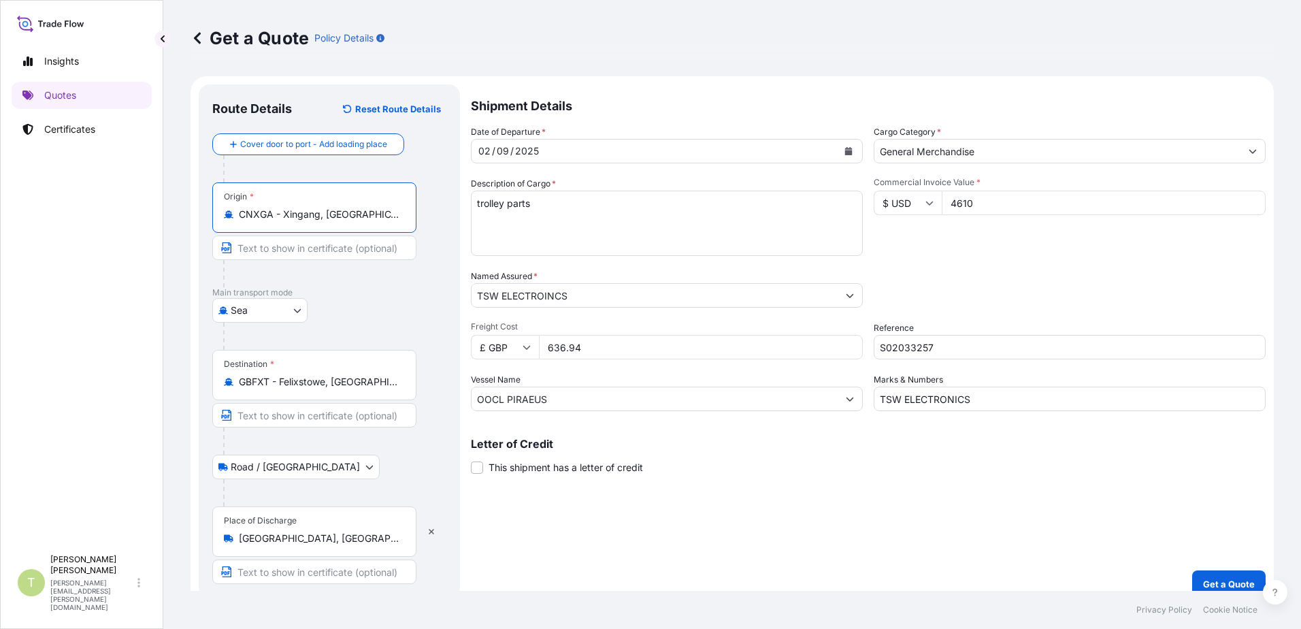
type input "CNXGA - Xingang, [GEOGRAPHIC_DATA]"
click at [590, 154] on div "[DATE]" at bounding box center [654, 151] width 366 height 24
click at [844, 147] on icon "Calendar" at bounding box center [848, 151] width 8 height 8
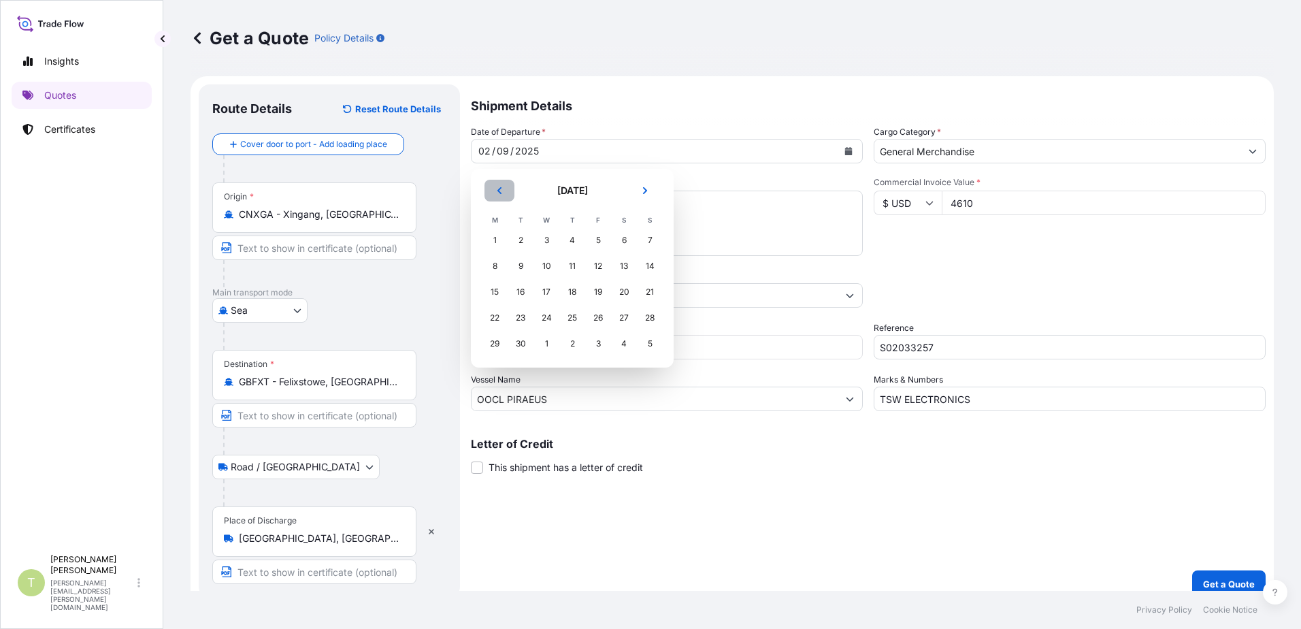
click at [497, 193] on button "Previous" at bounding box center [499, 191] width 30 height 22
click at [547, 239] on div "30" at bounding box center [546, 240] width 24 height 24
click at [542, 237] on div "30" at bounding box center [546, 240] width 24 height 24
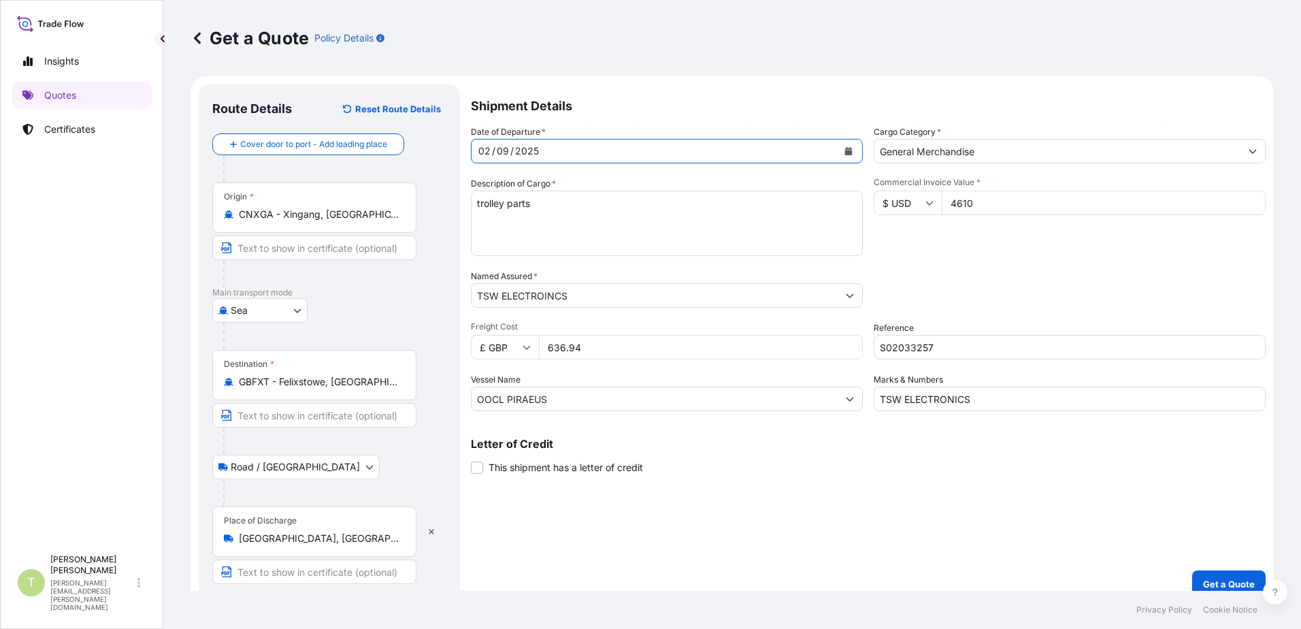
click at [234, 191] on form "Route Details Reset Route Details Cover door to port - Add loading place Place …" at bounding box center [731, 340] width 1083 height 529
click at [465, 144] on form "Route Details Reset Route Details Cover door to port - Add loading place Place …" at bounding box center [731, 340] width 1083 height 529
click at [484, 150] on div "02" at bounding box center [484, 151] width 15 height 16
drag, startPoint x: 484, startPoint y: 150, endPoint x: 529, endPoint y: 144, distance: 44.6
click at [507, 146] on div "[DATE]" at bounding box center [654, 151] width 366 height 24
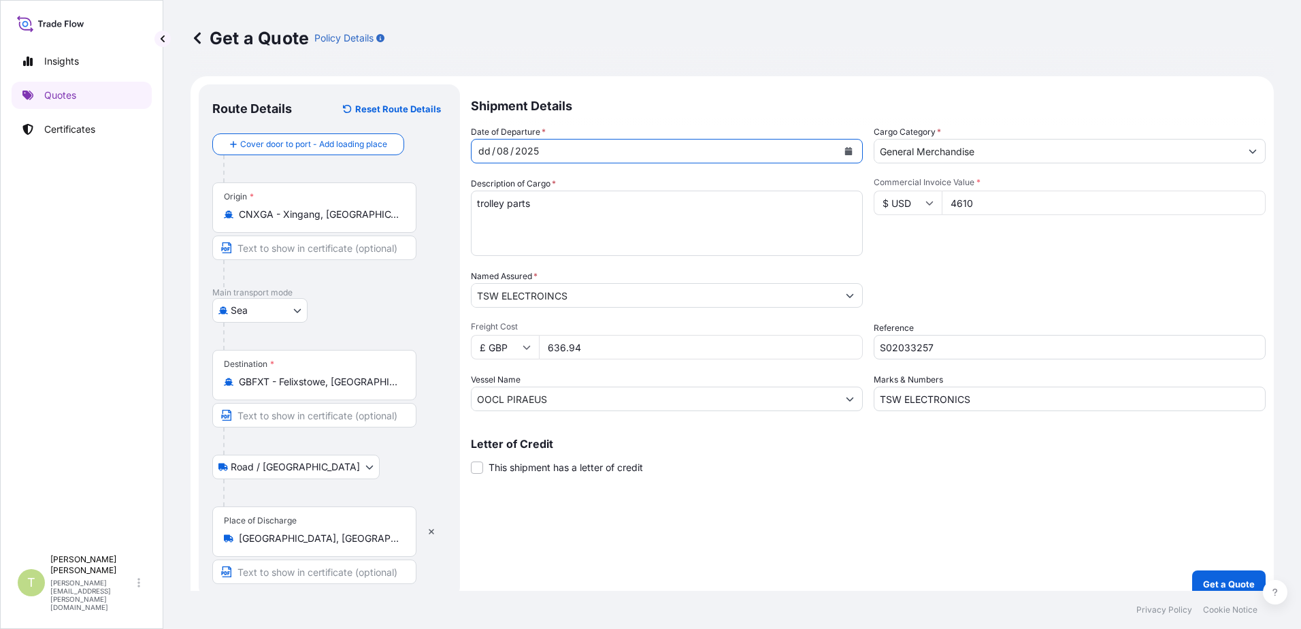
click at [480, 154] on div "dd / 08 / 2025" at bounding box center [654, 151] width 366 height 24
drag, startPoint x: 479, startPoint y: 153, endPoint x: 499, endPoint y: 152, distance: 19.8
click at [489, 152] on div "dd" at bounding box center [484, 151] width 15 height 16
click at [639, 216] on textarea "trolley parts" at bounding box center [667, 222] width 392 height 65
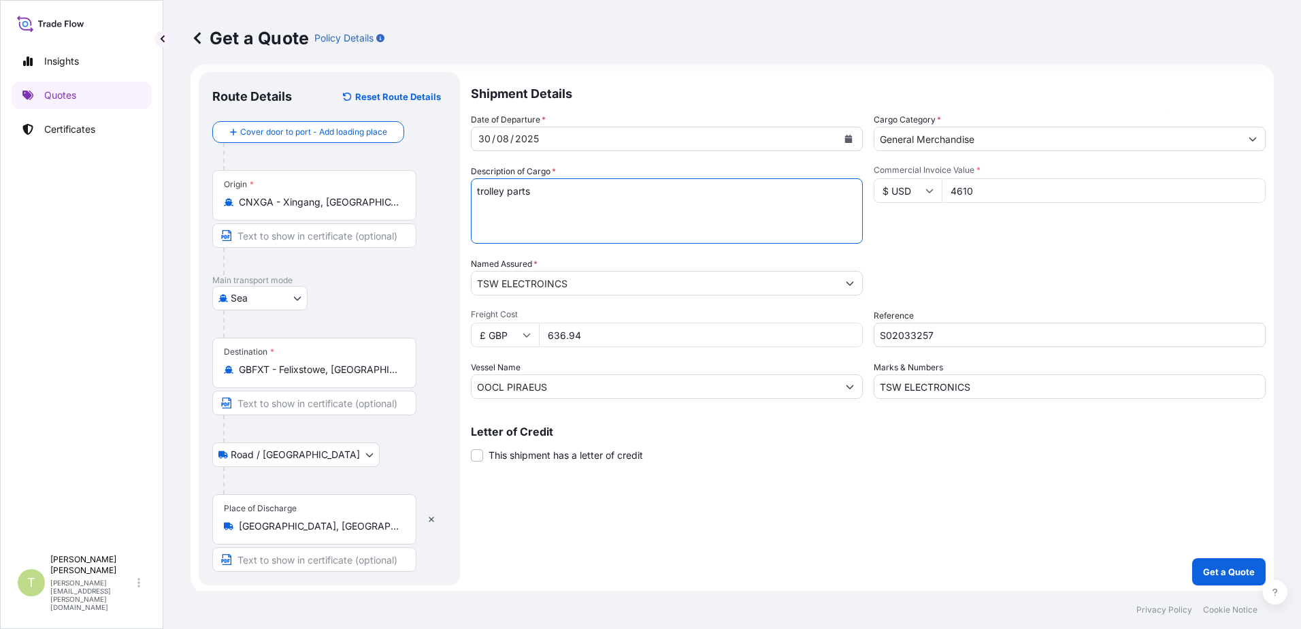
scroll to position [15, 0]
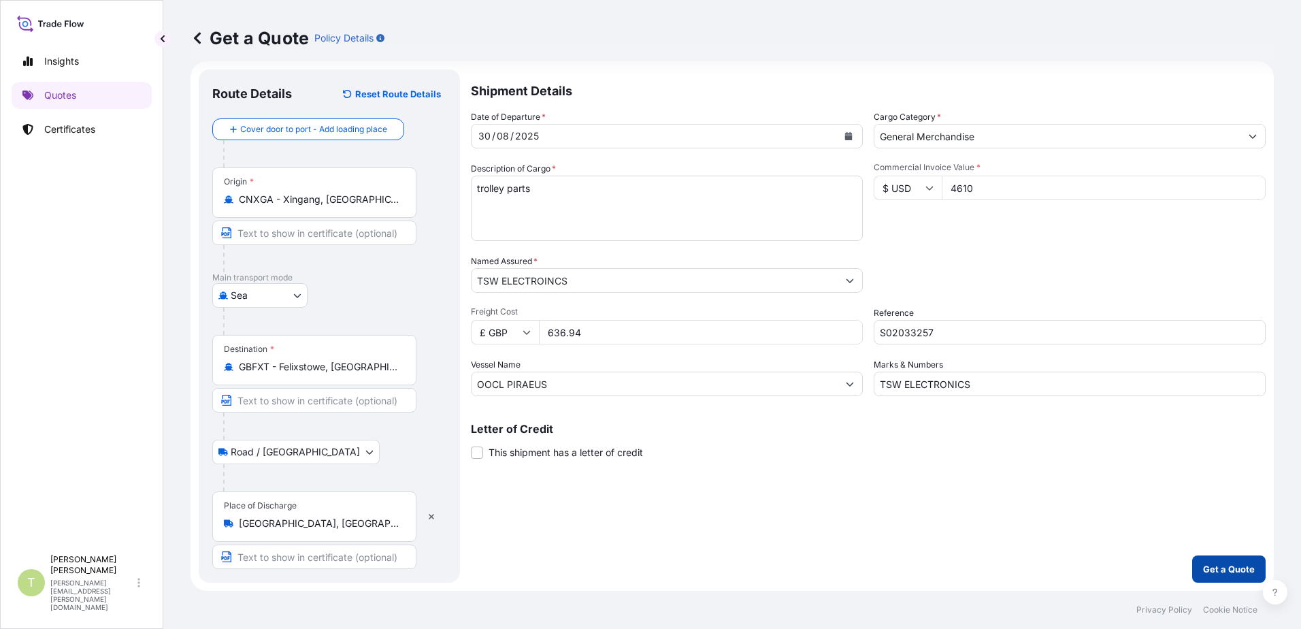
click at [1205, 567] on p "Get a Quote" at bounding box center [1229, 569] width 52 height 14
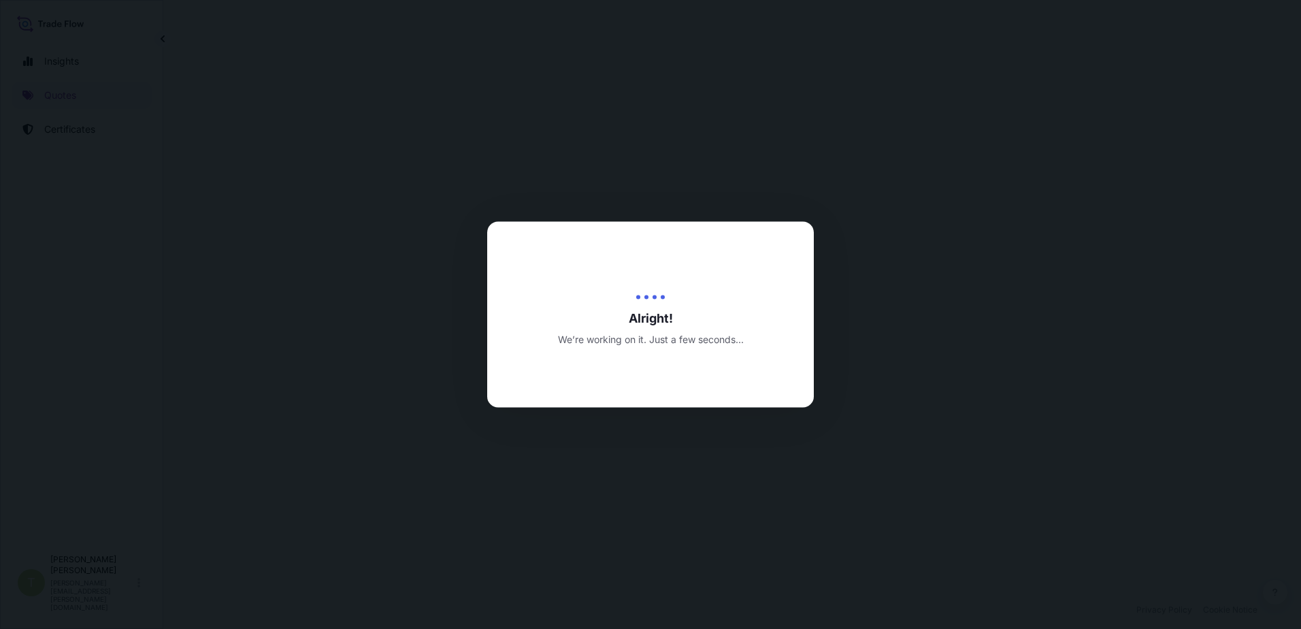
select select "Sea"
select select "Road / [GEOGRAPHIC_DATA]"
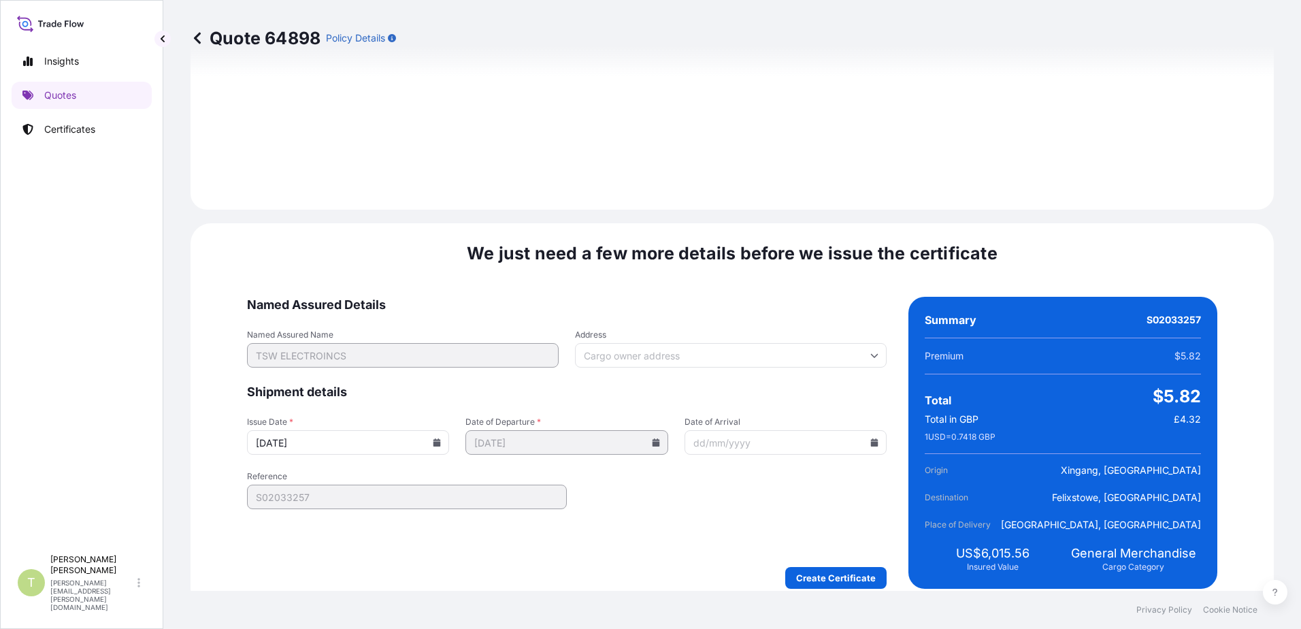
scroll to position [1675, 0]
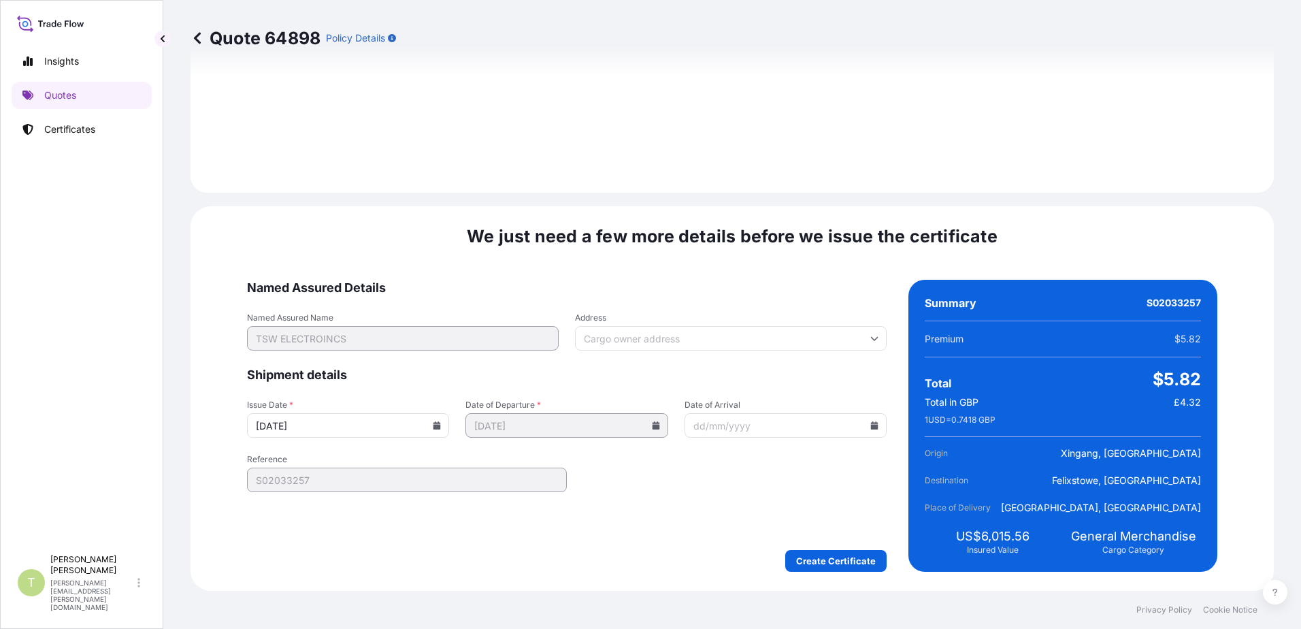
click at [870, 336] on icon at bounding box center [874, 338] width 8 height 8
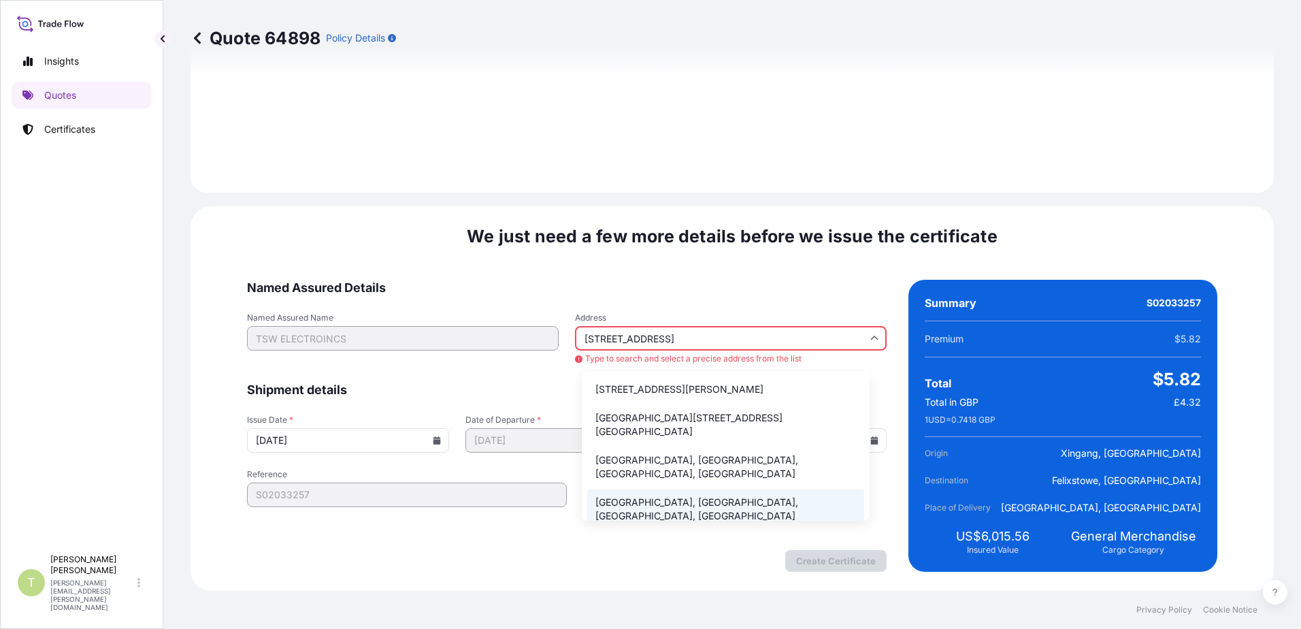
scroll to position [1, 0]
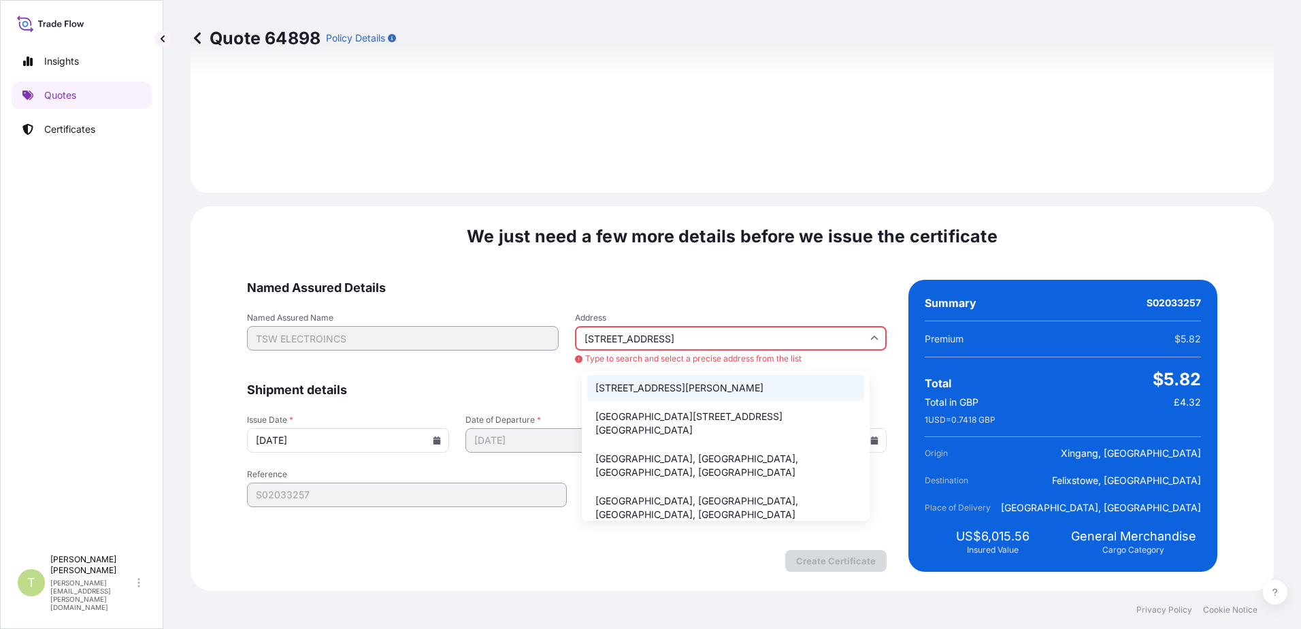
drag, startPoint x: 852, startPoint y: 482, endPoint x: 850, endPoint y: 390, distance: 91.9
click at [850, 402] on ul "[STREET_ADDRESS][PERSON_NAME], [GEOGRAPHIC_DATA] [GEOGRAPHIC_DATA], [GEOGRAPHIC…" at bounding box center [725, 465] width 277 height 181
click at [680, 339] on input "[STREET_ADDRESS]" at bounding box center [731, 338] width 312 height 24
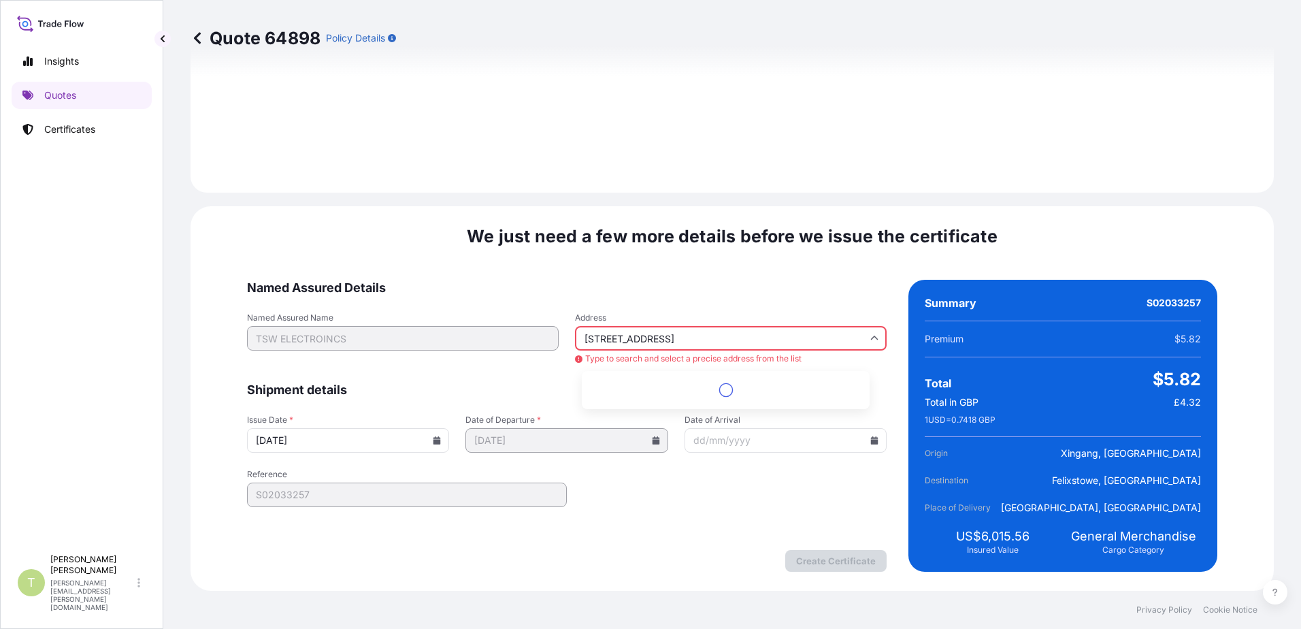
scroll to position [0, 0]
drag, startPoint x: 724, startPoint y: 333, endPoint x: 453, endPoint y: 282, distance: 275.5
click at [449, 278] on div "We just need a few more details before we issue the certificate Named Assured D…" at bounding box center [731, 398] width 1083 height 384
click at [700, 394] on li "[STREET_ADDRESS]" at bounding box center [725, 389] width 277 height 26
type input "[STREET_ADDRESS]"
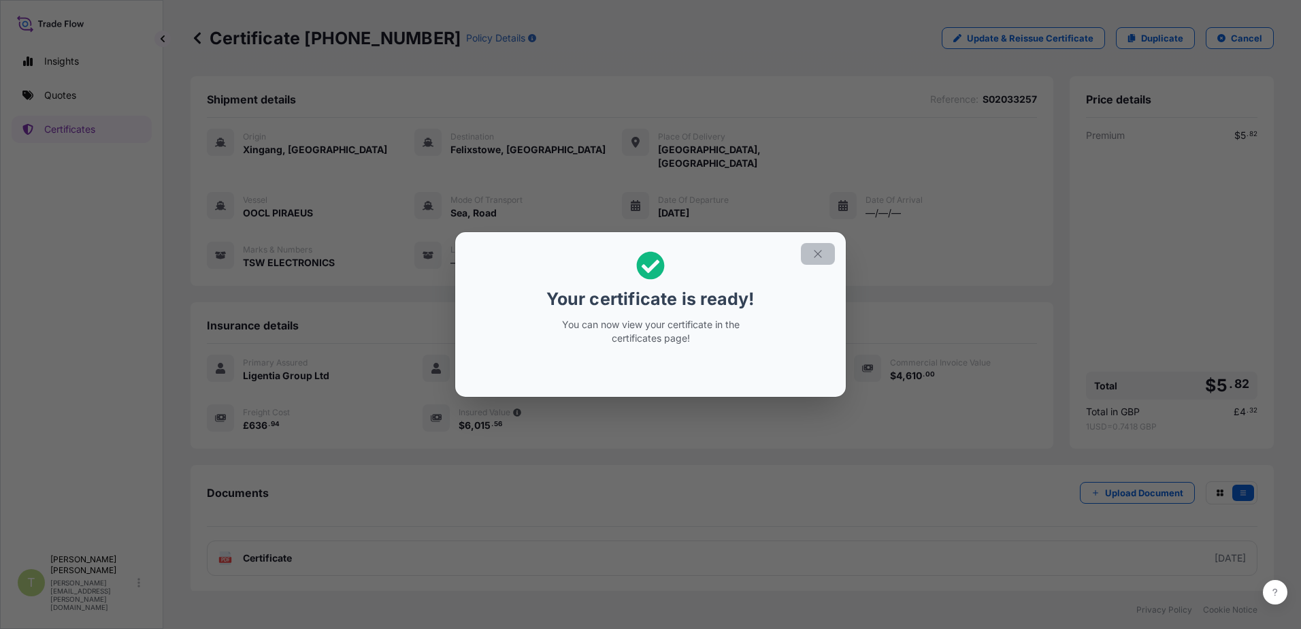
click at [817, 256] on icon "button" at bounding box center [818, 254] width 12 height 12
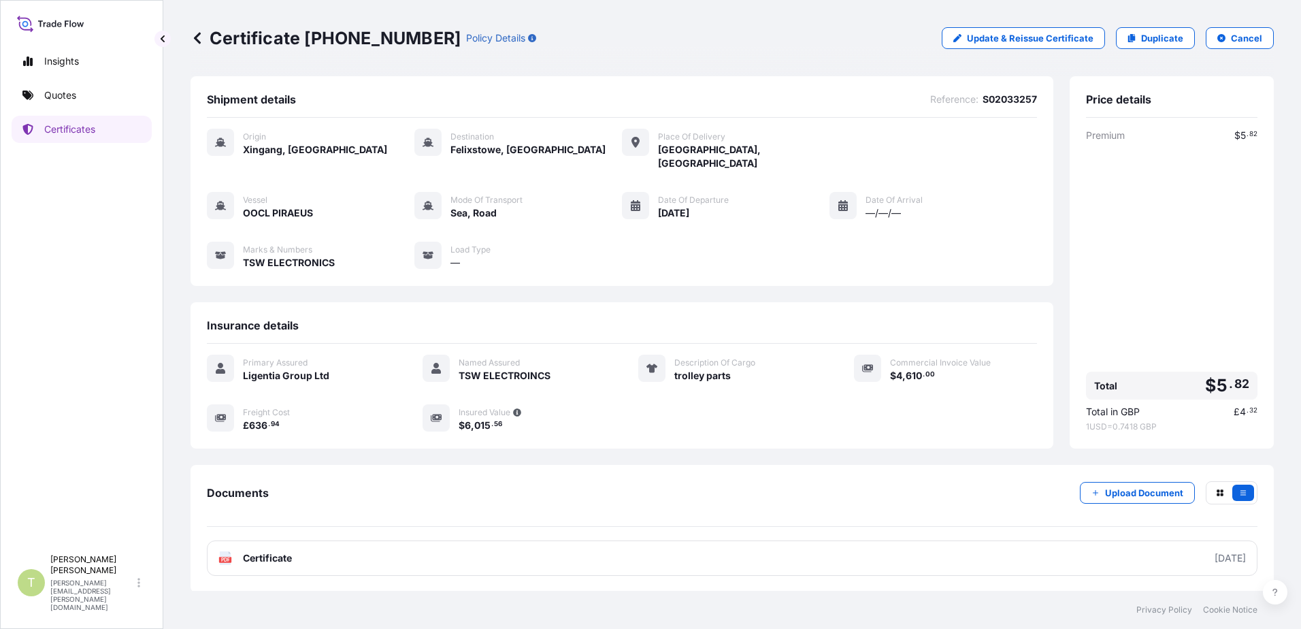
scroll to position [48, 0]
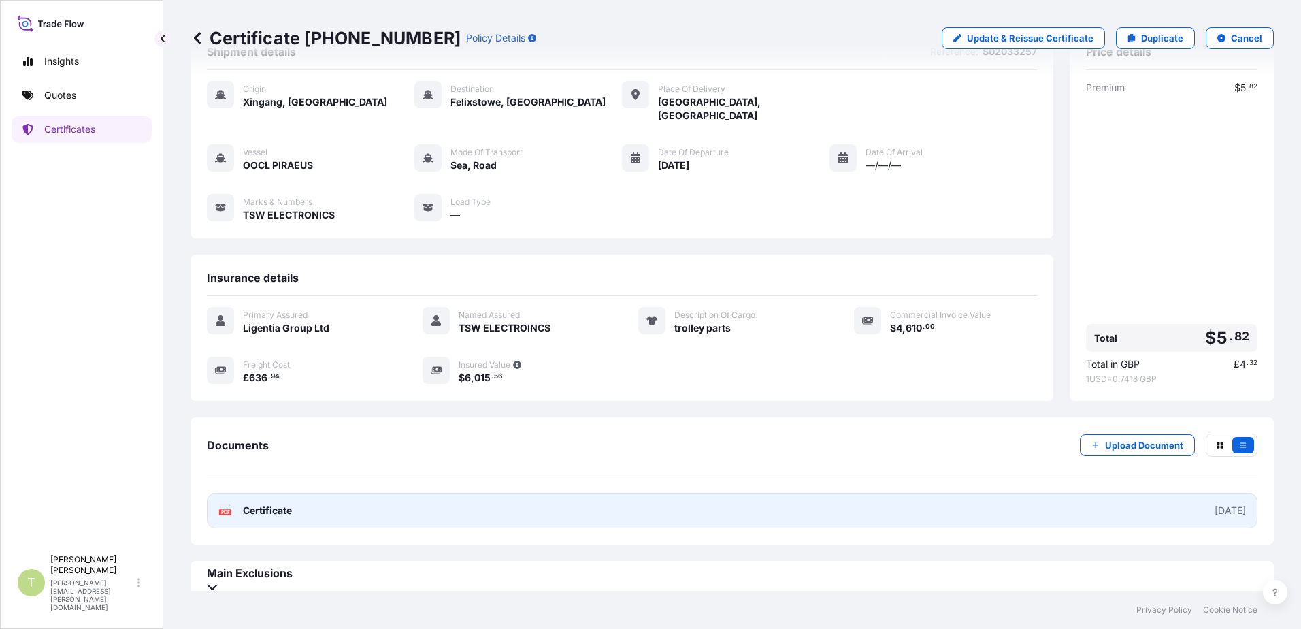
click at [280, 503] on span "Certificate" at bounding box center [267, 510] width 49 height 14
